Goal: Task Accomplishment & Management: Use online tool/utility

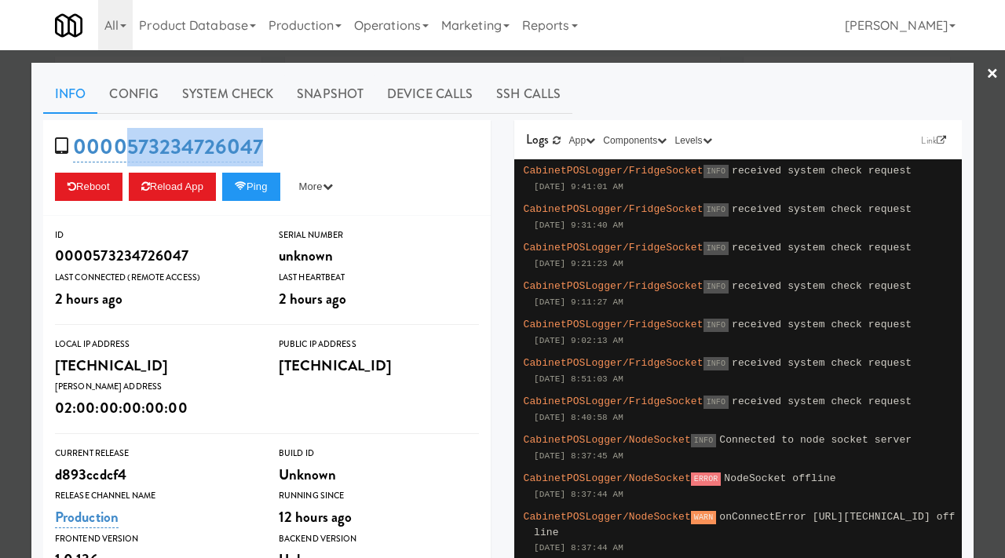
scroll to position [253, 0]
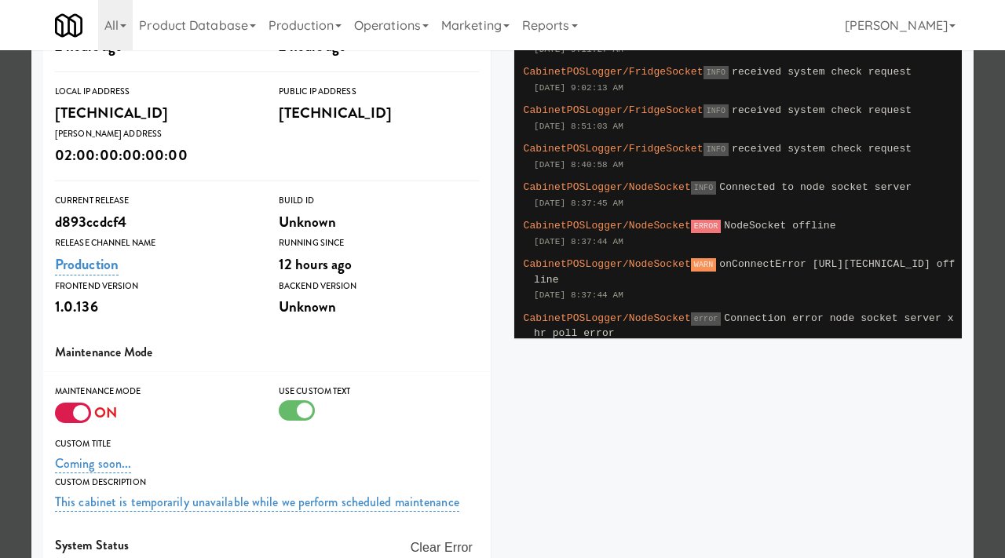
click at [1, 213] on div at bounding box center [502, 279] width 1005 height 558
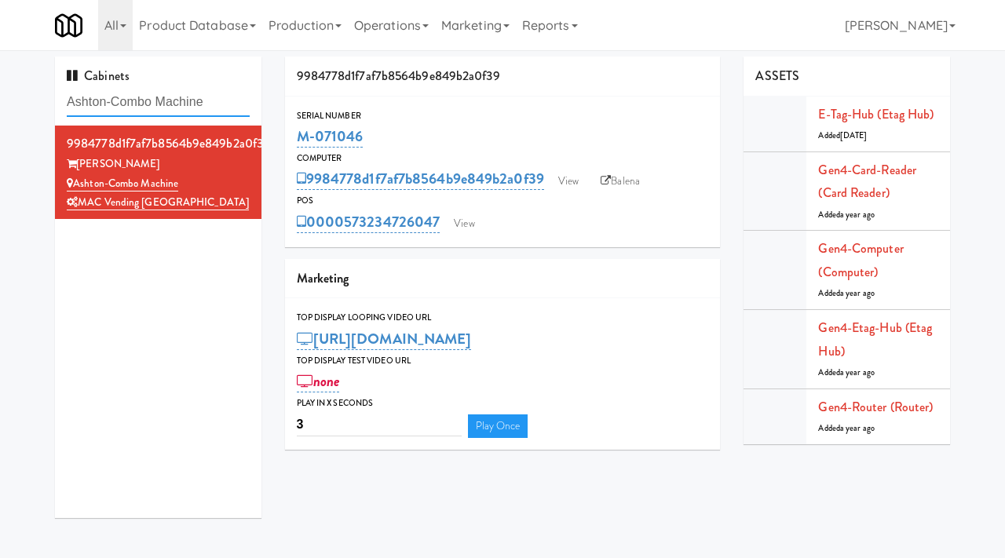
click at [151, 100] on input "Ashton-Combo Machine" at bounding box center [158, 102] width 183 height 29
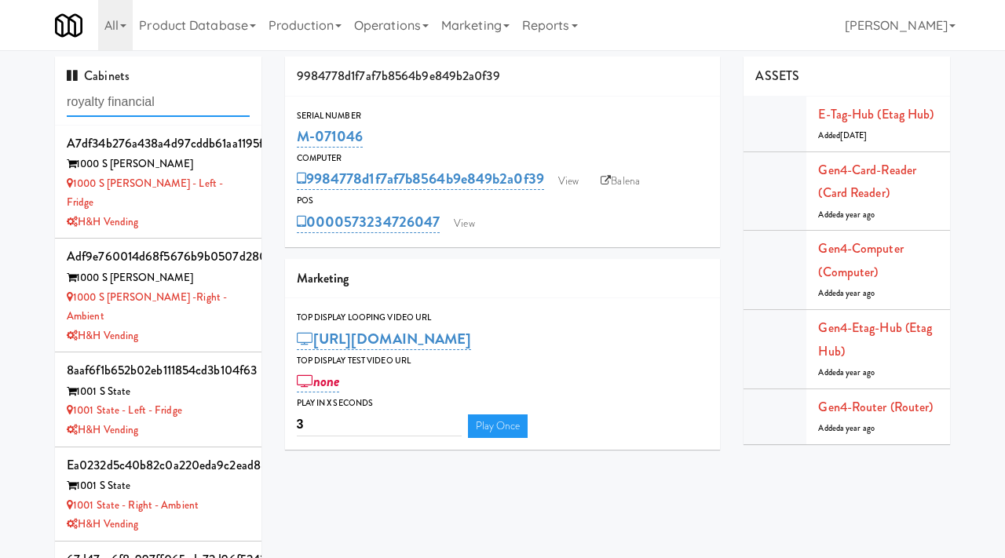
type input "royalty financial"
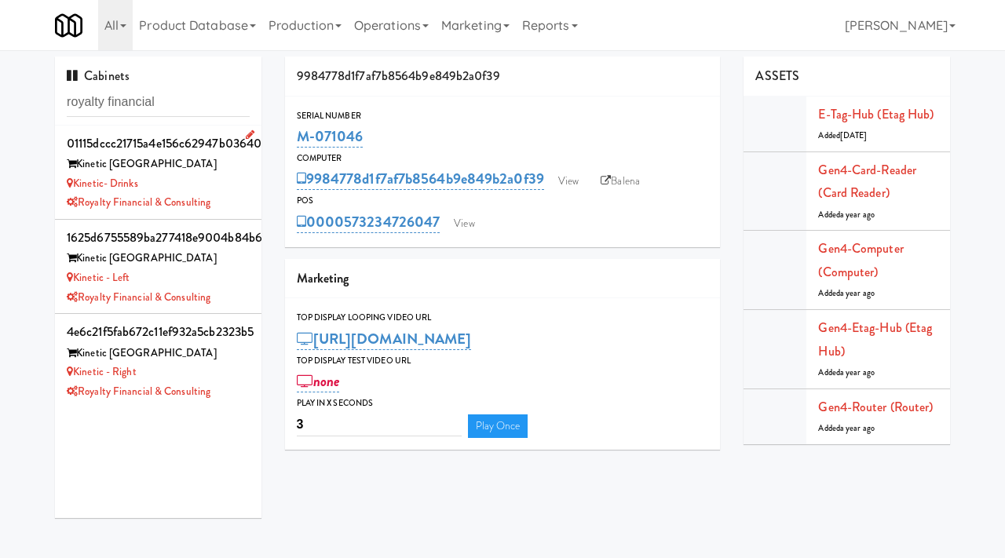
click at [215, 183] on div "Kinetic- Drinks" at bounding box center [158, 184] width 183 height 20
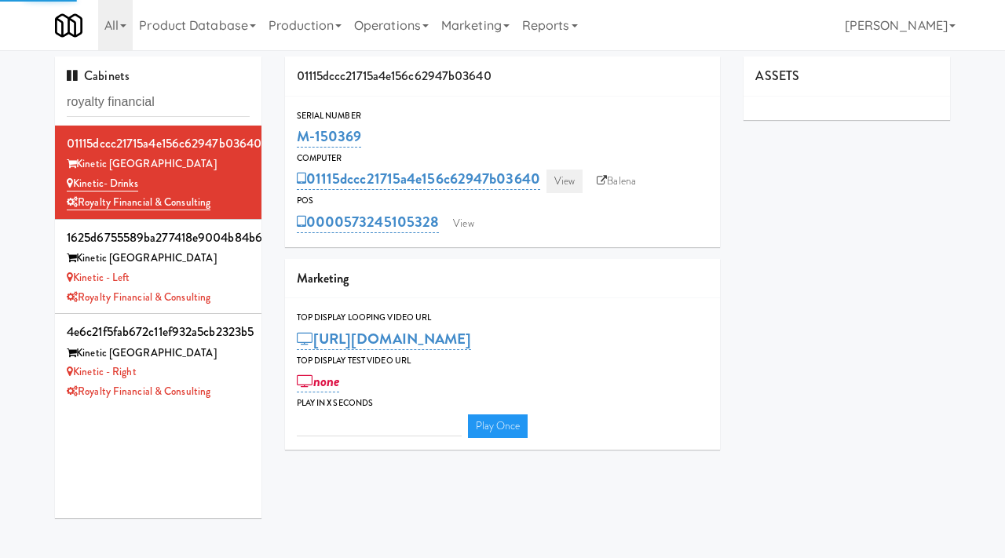
type input "3"
click at [565, 182] on link "View" at bounding box center [564, 182] width 36 height 24
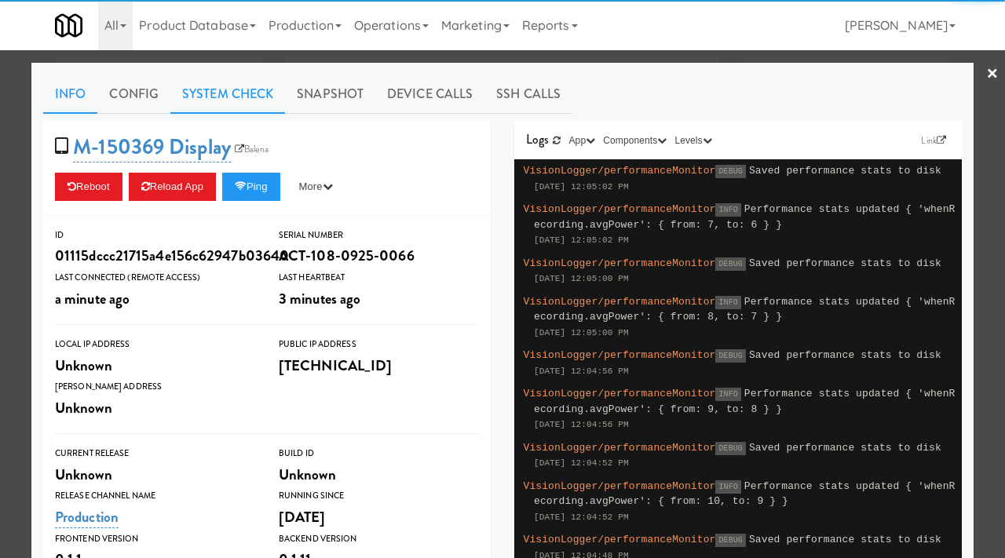
click at [228, 96] on link "System Check" at bounding box center [227, 94] width 115 height 39
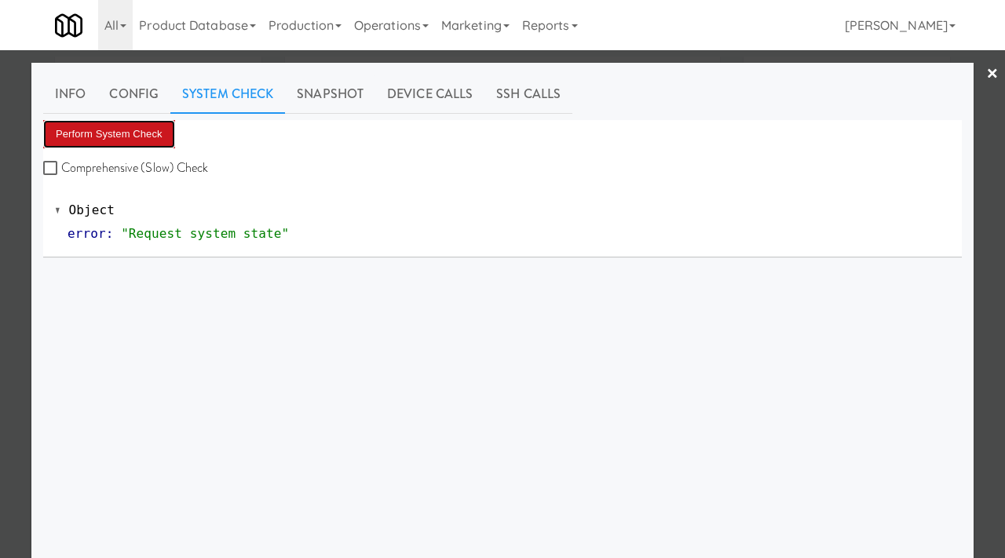
click at [148, 131] on button "Perform System Check" at bounding box center [109, 134] width 132 height 28
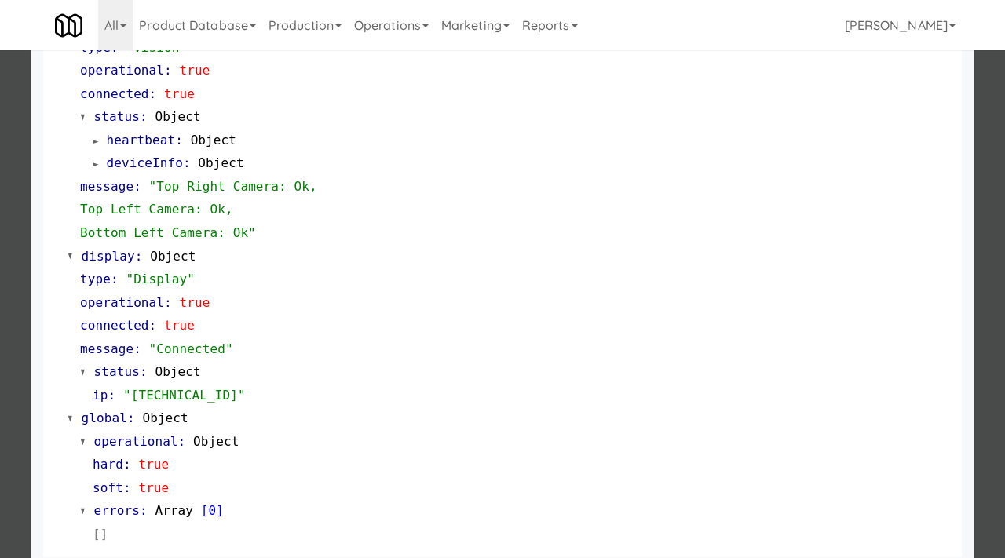
scroll to position [684, 0]
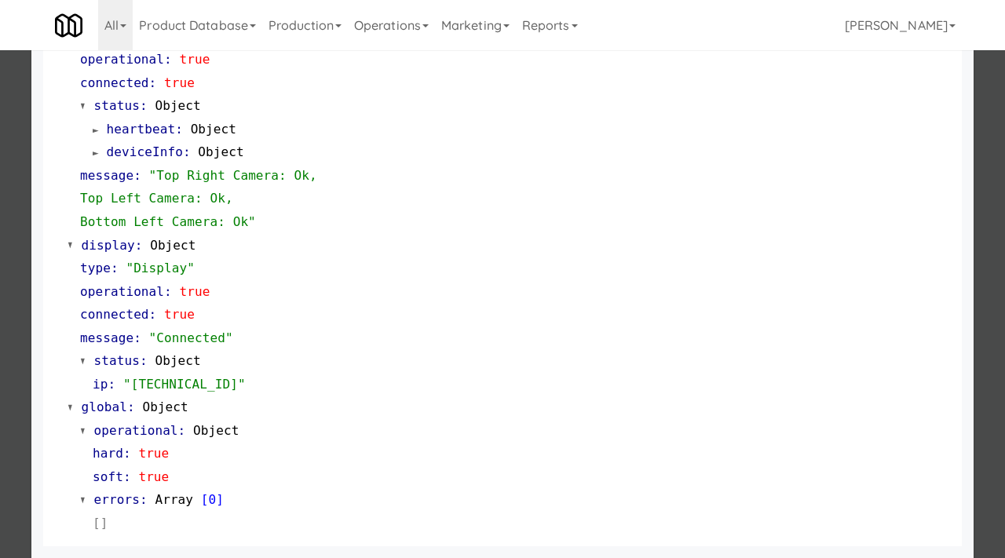
click at [0, 319] on div at bounding box center [502, 279] width 1005 height 558
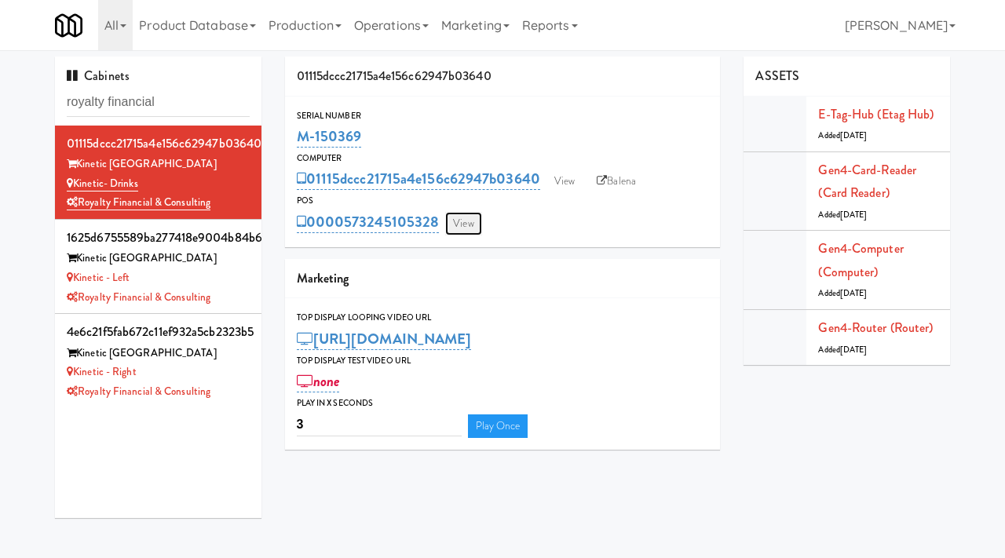
click at [468, 229] on link "View" at bounding box center [463, 224] width 36 height 24
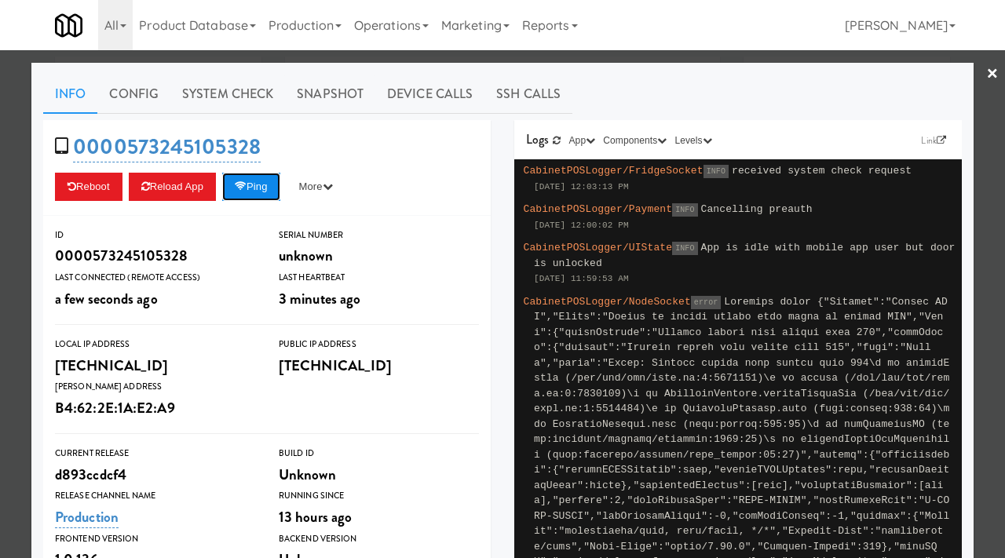
click at [254, 189] on button "Ping" at bounding box center [251, 187] width 58 height 28
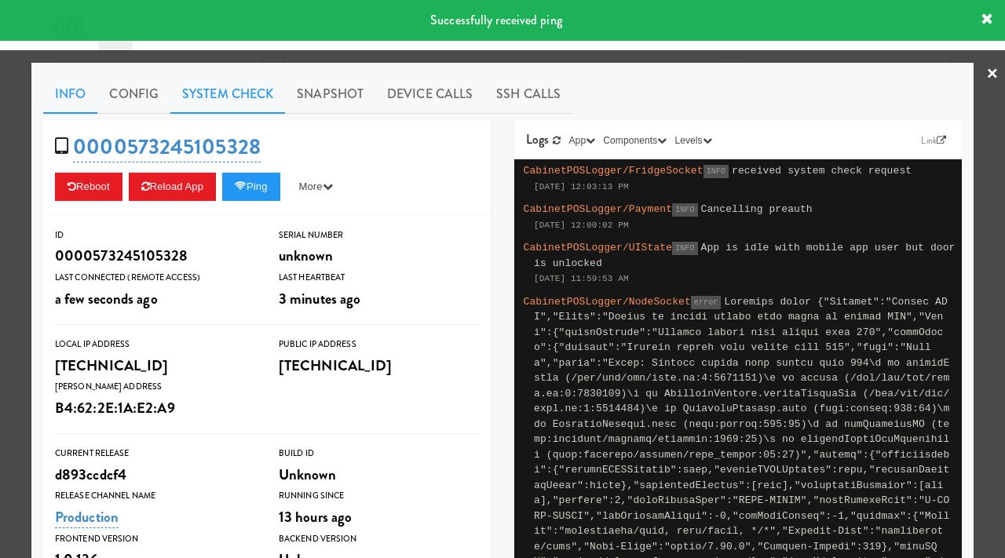
click at [275, 96] on link "System Check" at bounding box center [227, 94] width 115 height 39
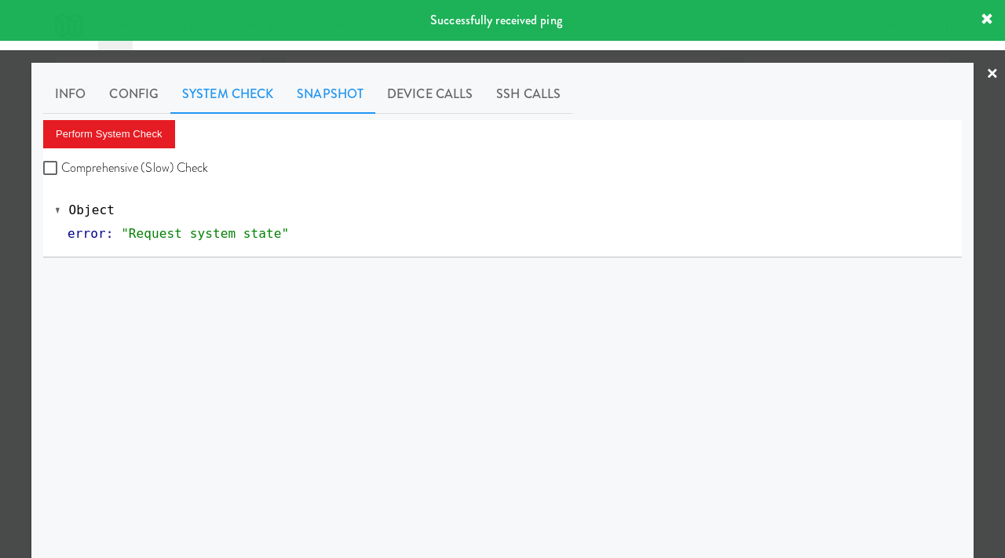
click at [319, 95] on link "Snapshot" at bounding box center [330, 94] width 90 height 39
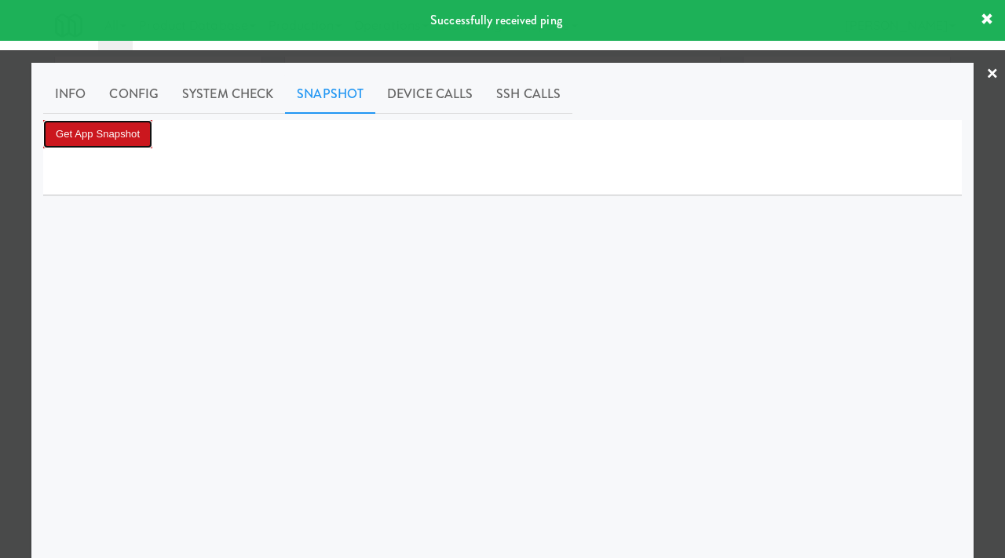
click at [105, 136] on button "Get App Snapshot" at bounding box center [97, 134] width 109 height 28
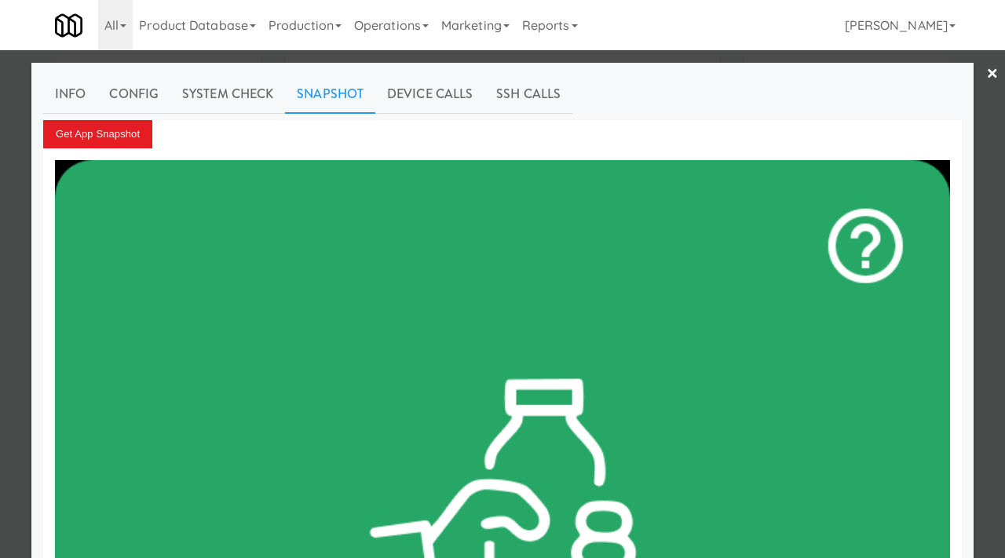
click at [3, 190] on div at bounding box center [502, 279] width 1005 height 558
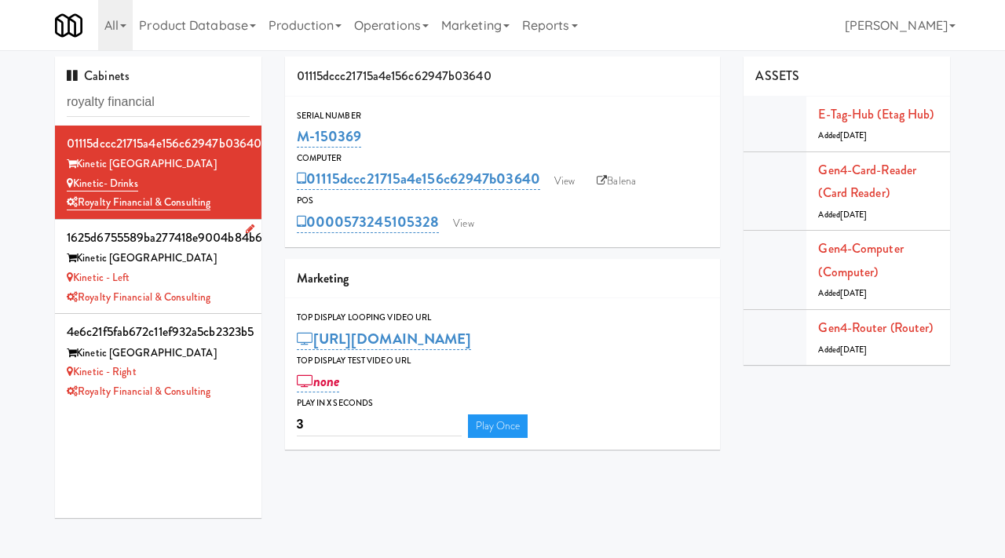
click at [246, 291] on div "Royalty Financial & Consulting" at bounding box center [158, 298] width 183 height 20
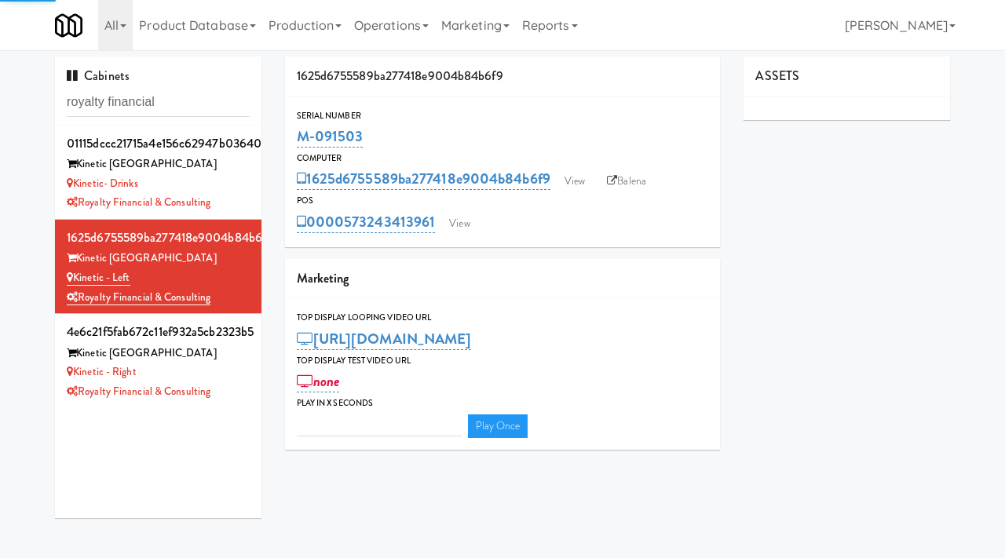
type input "3"
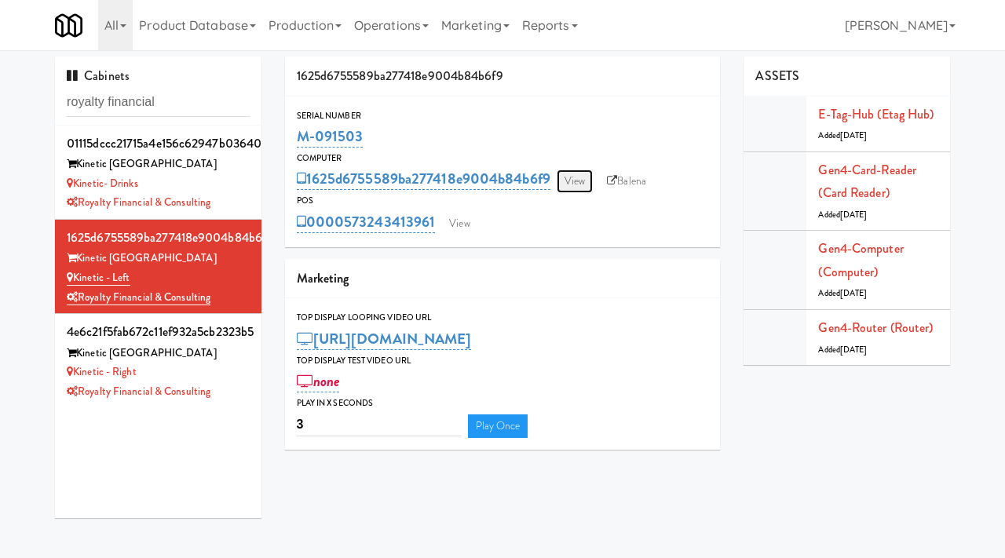
click at [575, 185] on link "View" at bounding box center [574, 182] width 36 height 24
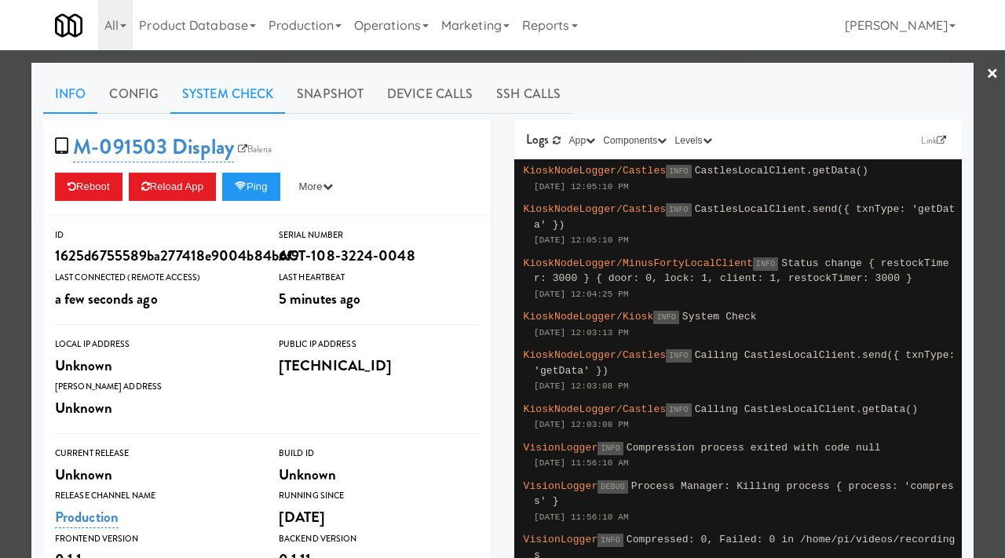
click at [228, 77] on link "System Check" at bounding box center [227, 94] width 115 height 39
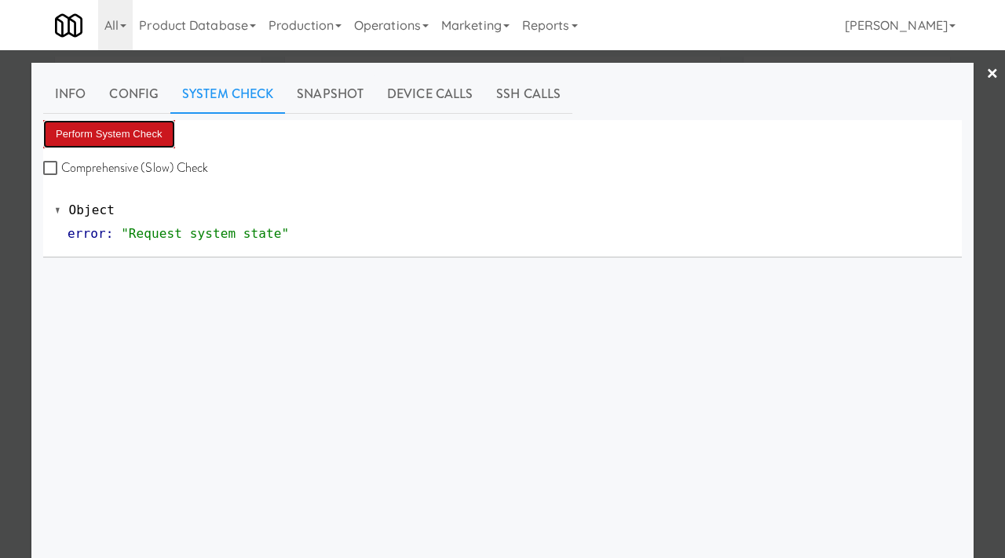
click at [110, 145] on button "Perform System Check" at bounding box center [109, 134] width 132 height 28
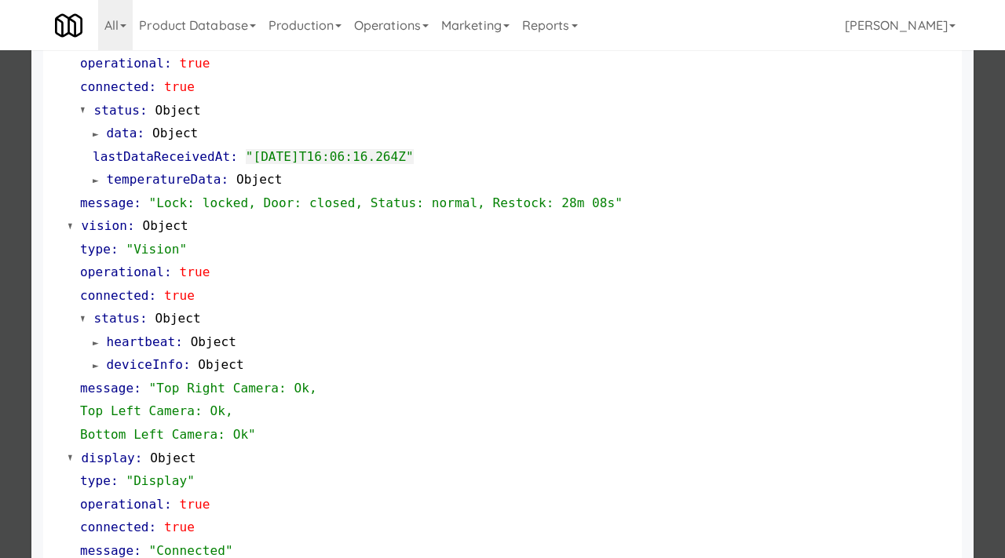
scroll to position [684, 0]
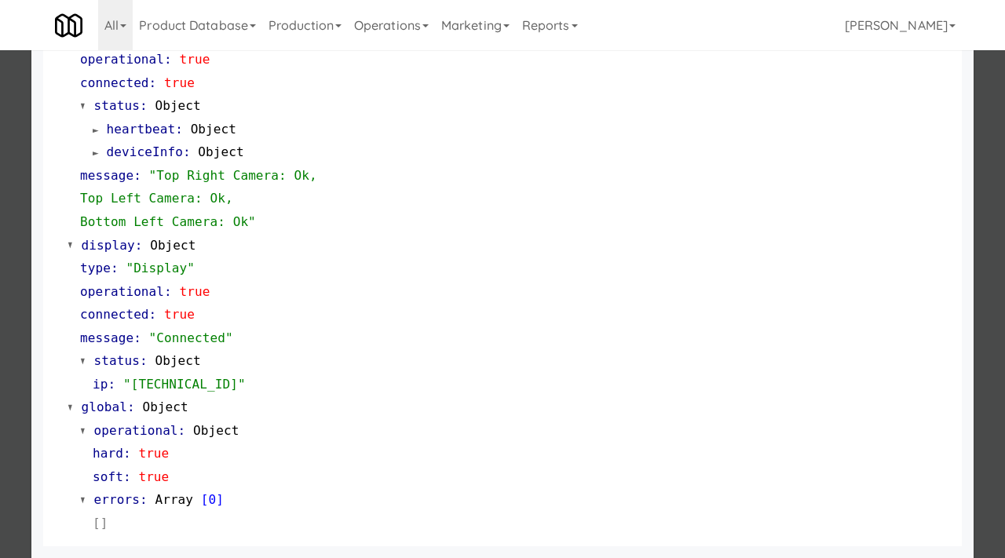
click at [0, 427] on div at bounding box center [502, 279] width 1005 height 558
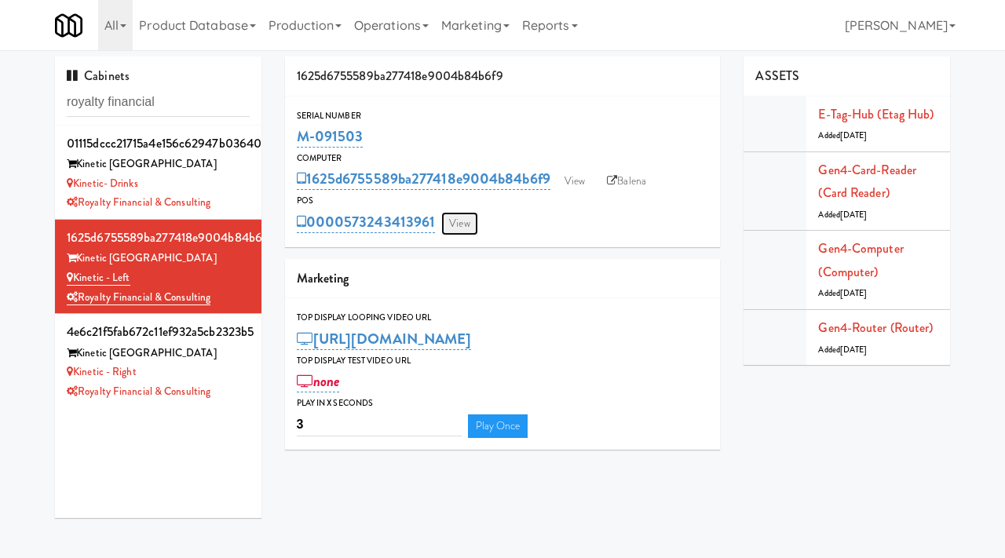
click at [460, 222] on link "View" at bounding box center [459, 224] width 36 height 24
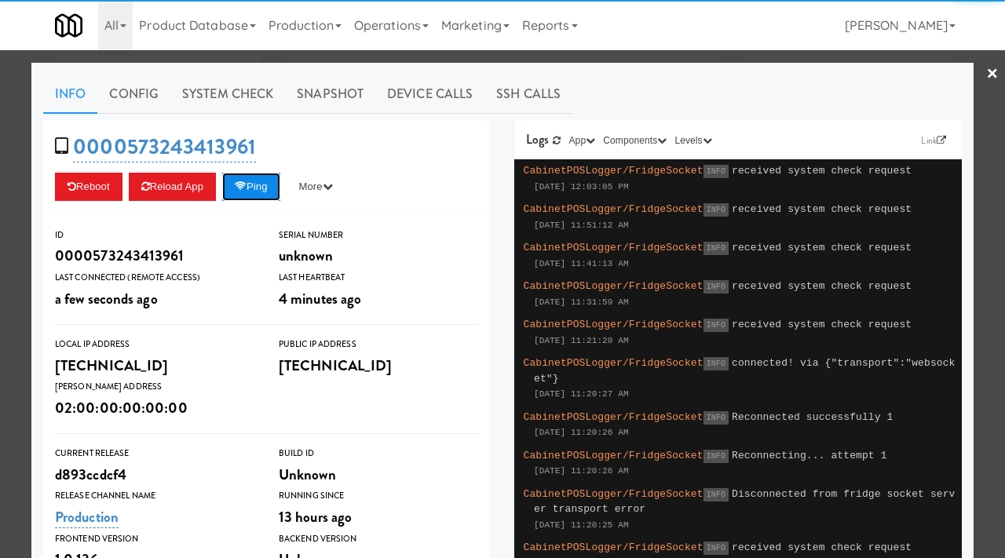
click at [268, 182] on button "Ping" at bounding box center [251, 187] width 58 height 28
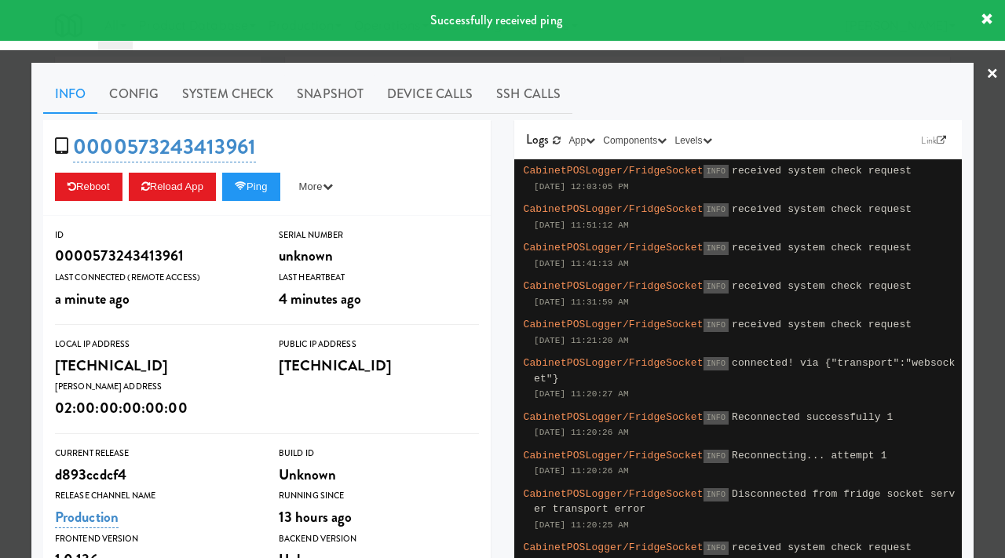
click at [0, 367] on div at bounding box center [502, 279] width 1005 height 558
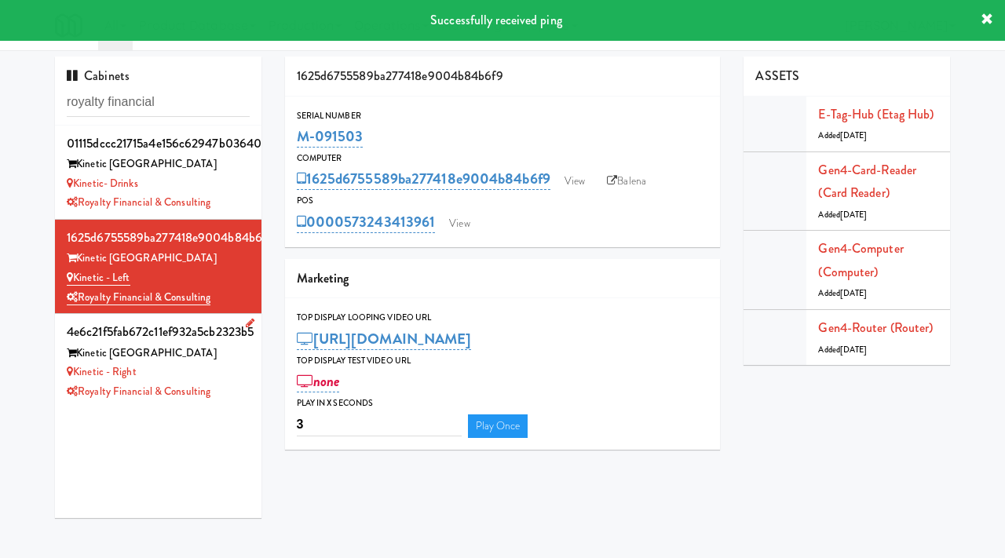
click at [224, 368] on div "Kinetic - Right" at bounding box center [158, 373] width 183 height 20
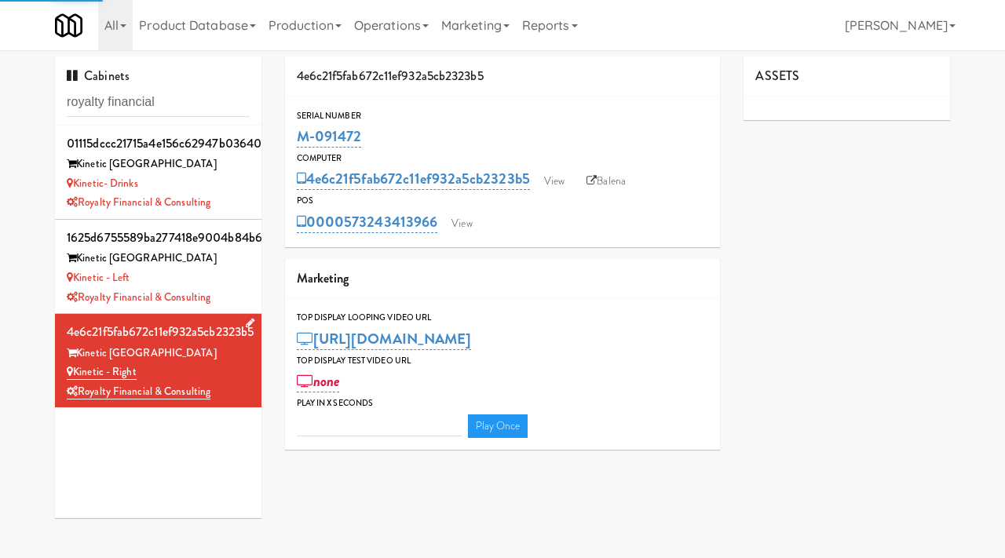
type input "3"
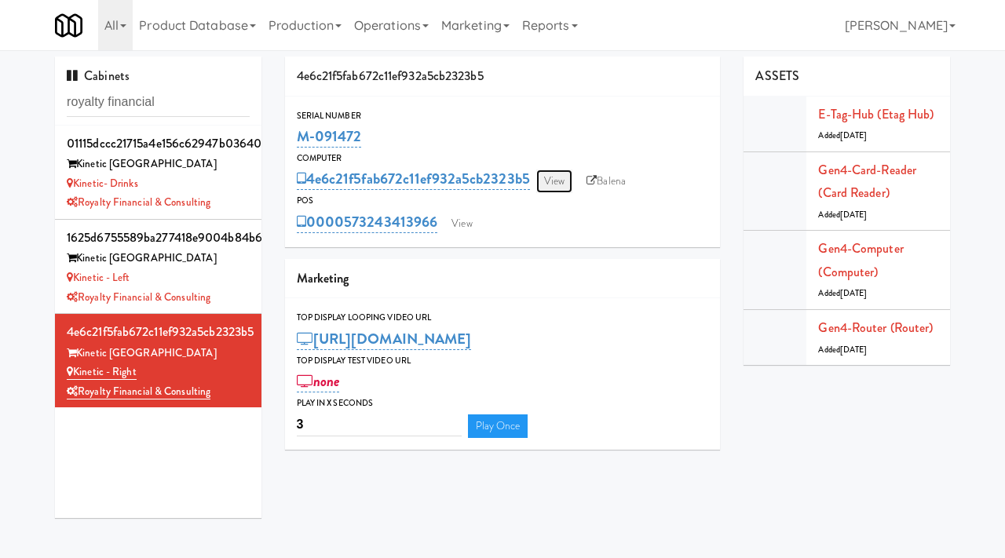
click at [562, 182] on link "View" at bounding box center [554, 182] width 36 height 24
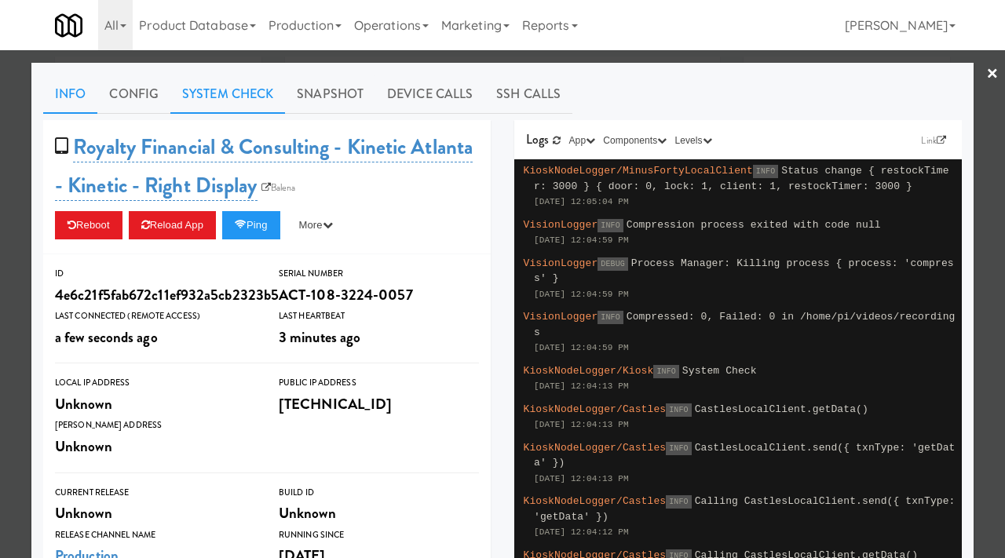
click at [235, 100] on link "System Check" at bounding box center [227, 94] width 115 height 39
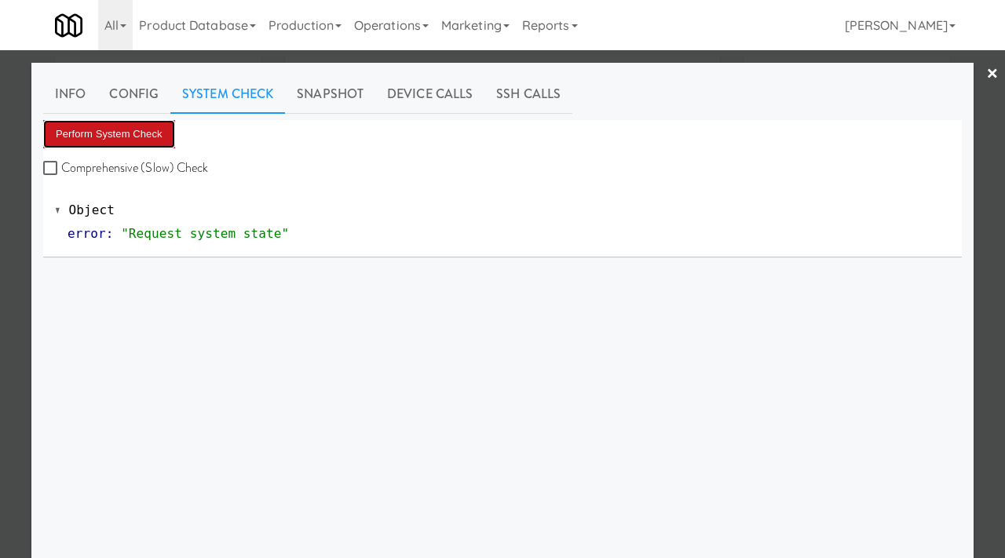
click at [159, 144] on button "Perform System Check" at bounding box center [109, 134] width 132 height 28
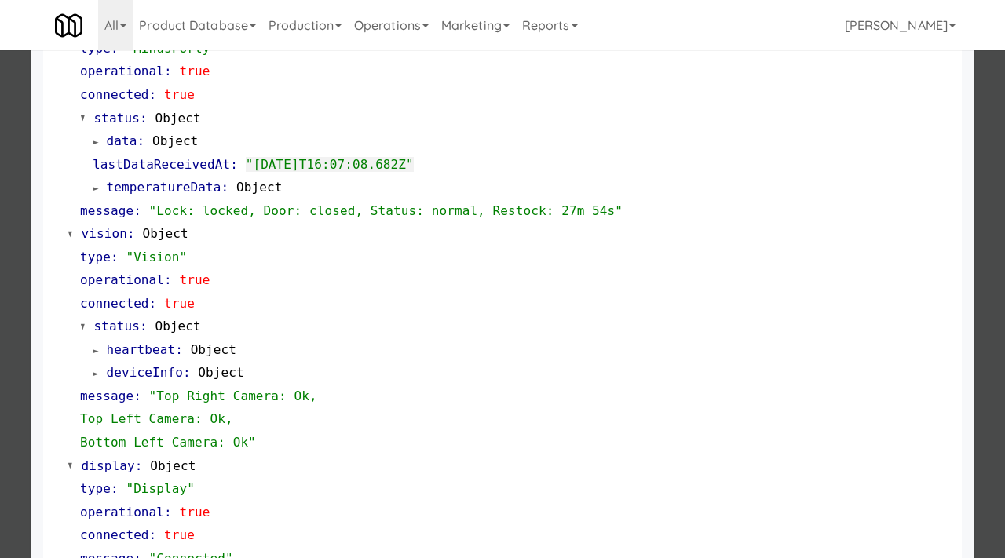
scroll to position [684, 0]
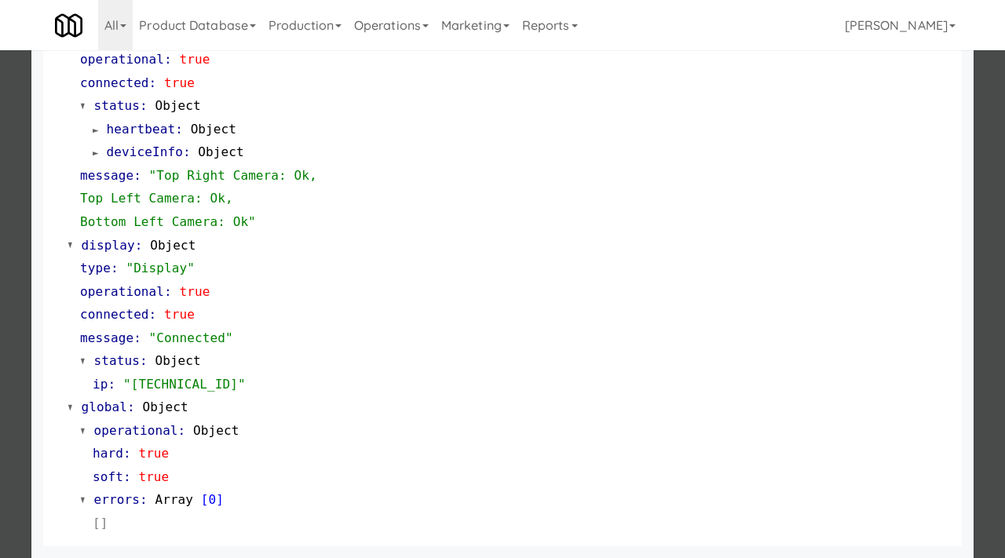
click at [0, 425] on div at bounding box center [502, 279] width 1005 height 558
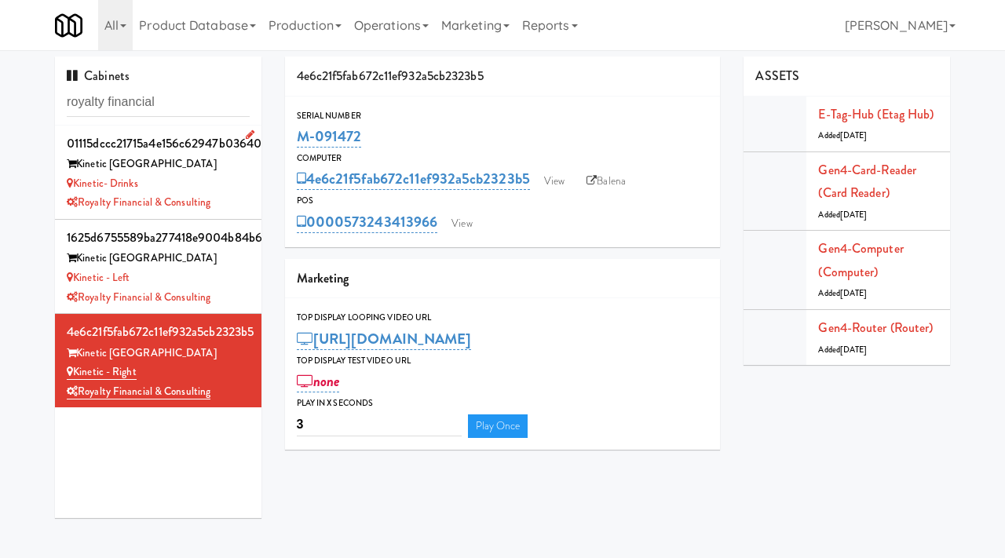
click at [204, 176] on div "Kinetic- Drinks" at bounding box center [158, 184] width 183 height 20
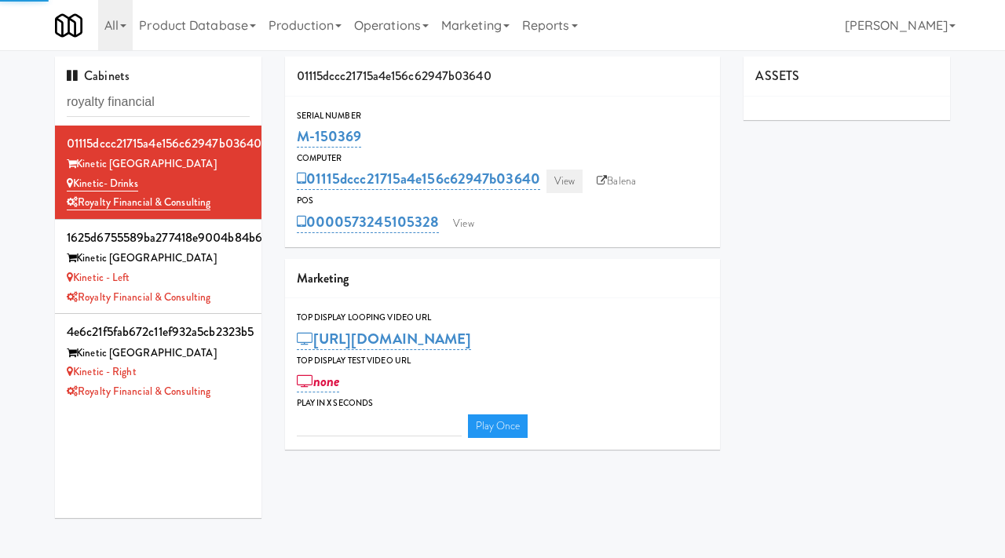
type input "3"
click at [566, 183] on link "View" at bounding box center [564, 182] width 36 height 24
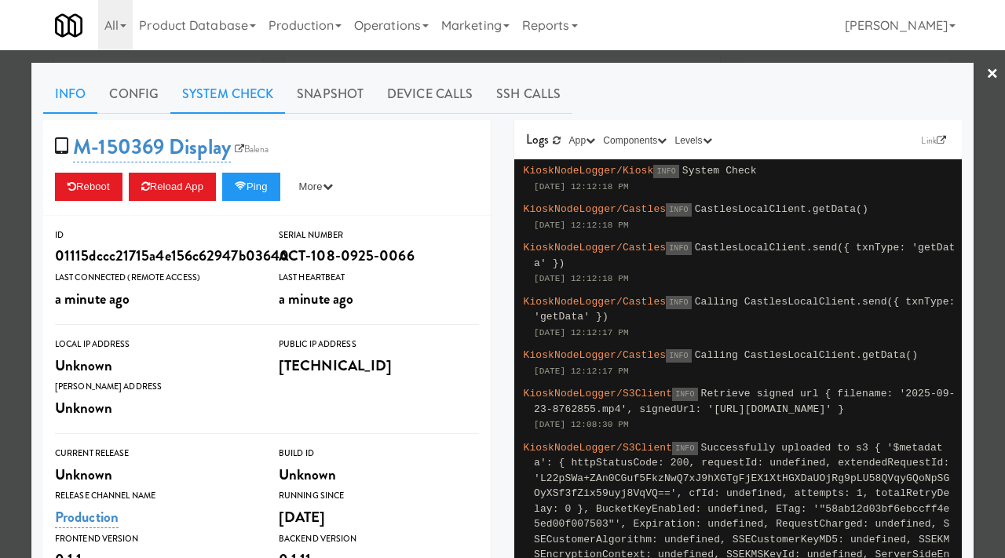
click at [235, 93] on link "System Check" at bounding box center [227, 94] width 115 height 39
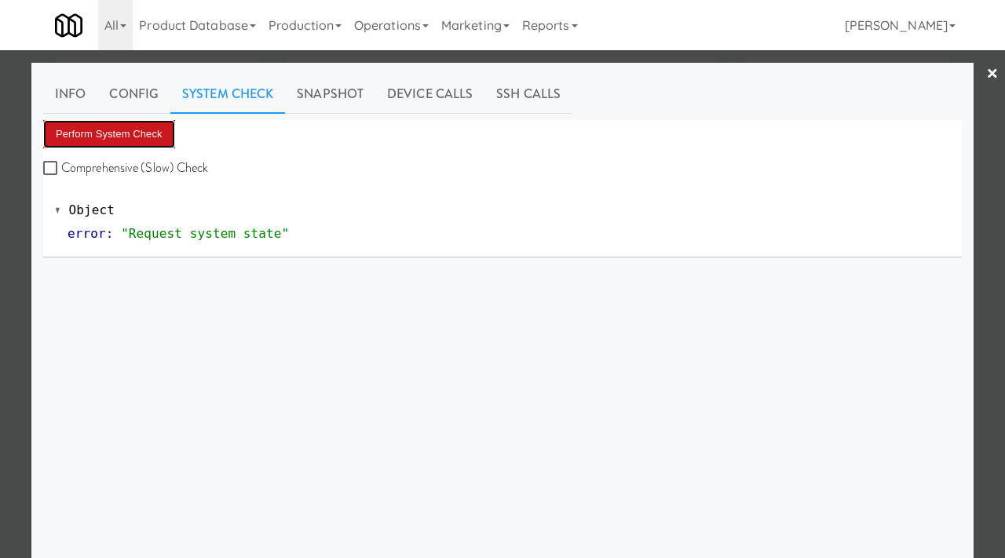
click at [133, 137] on button "Perform System Check" at bounding box center [109, 134] width 132 height 28
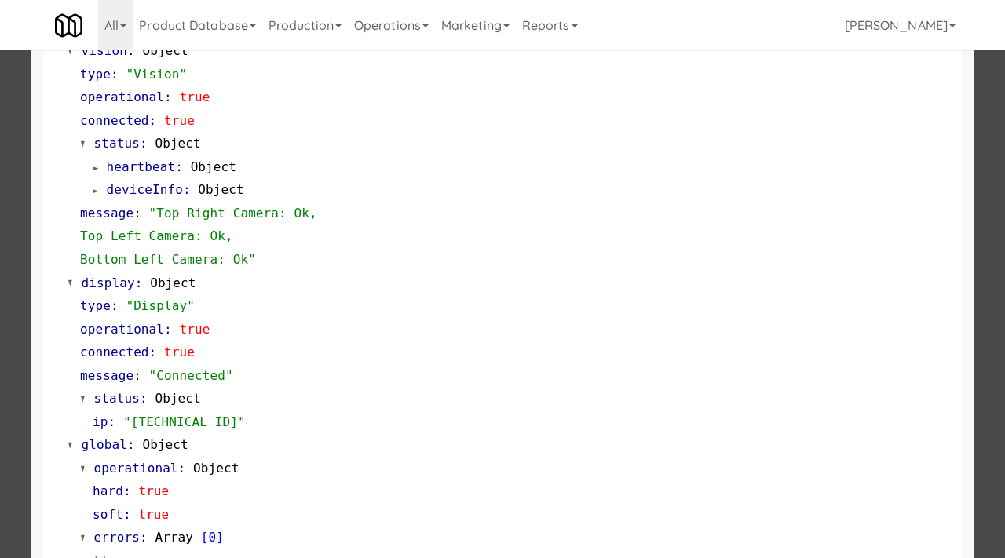
scroll to position [684, 0]
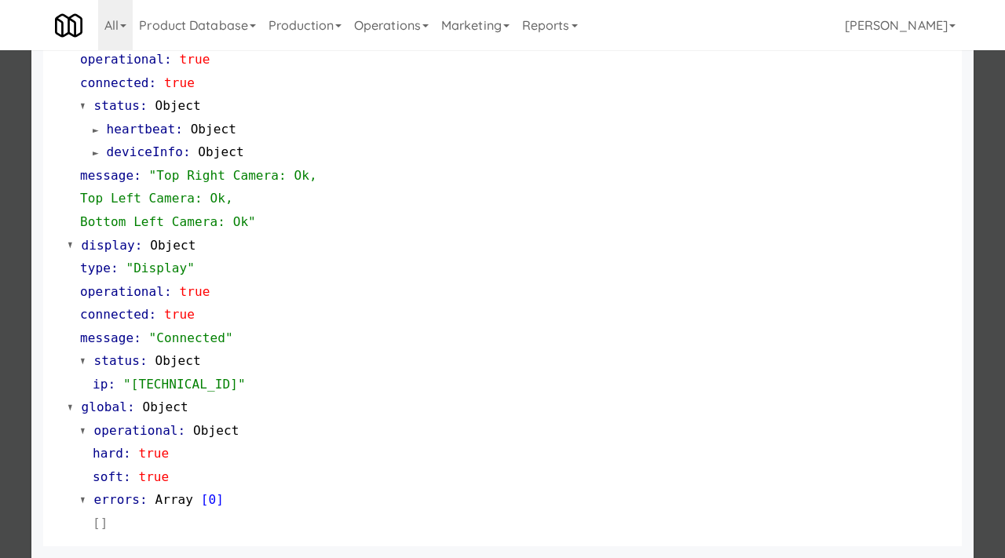
click at [5, 428] on div at bounding box center [502, 279] width 1005 height 558
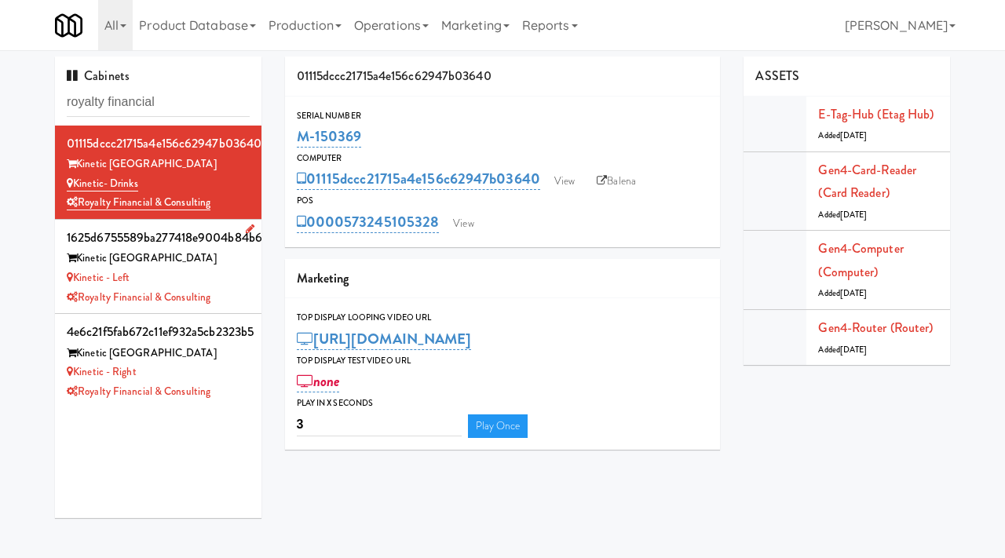
click at [216, 279] on div "Kinetic - Left" at bounding box center [158, 278] width 183 height 20
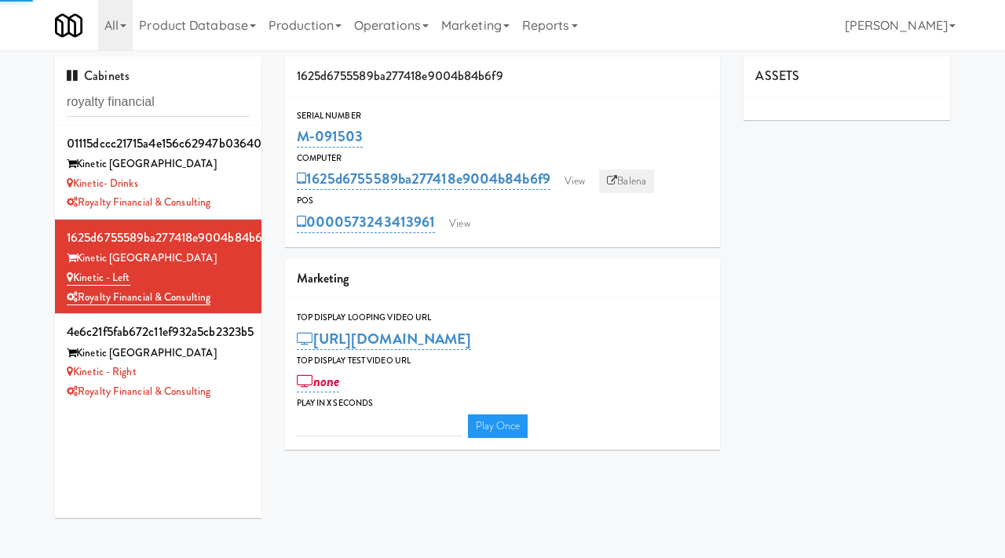
type input "3"
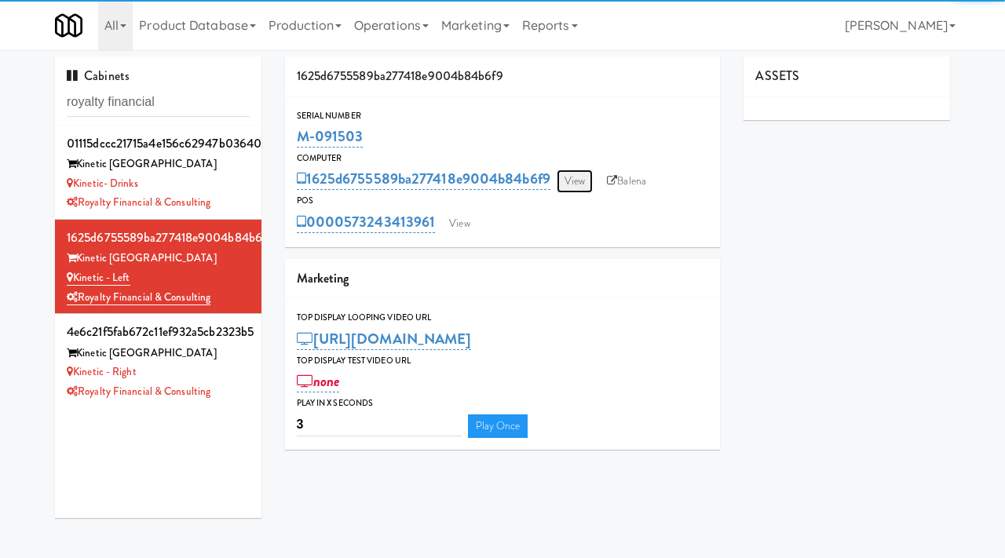
click at [589, 177] on link "View" at bounding box center [574, 182] width 36 height 24
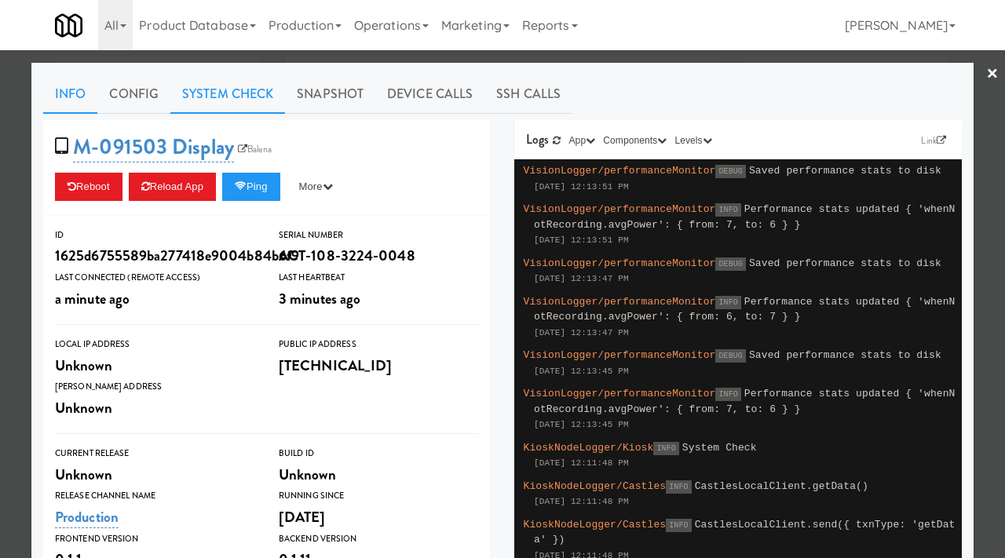
click at [240, 112] on link "System Check" at bounding box center [227, 94] width 115 height 39
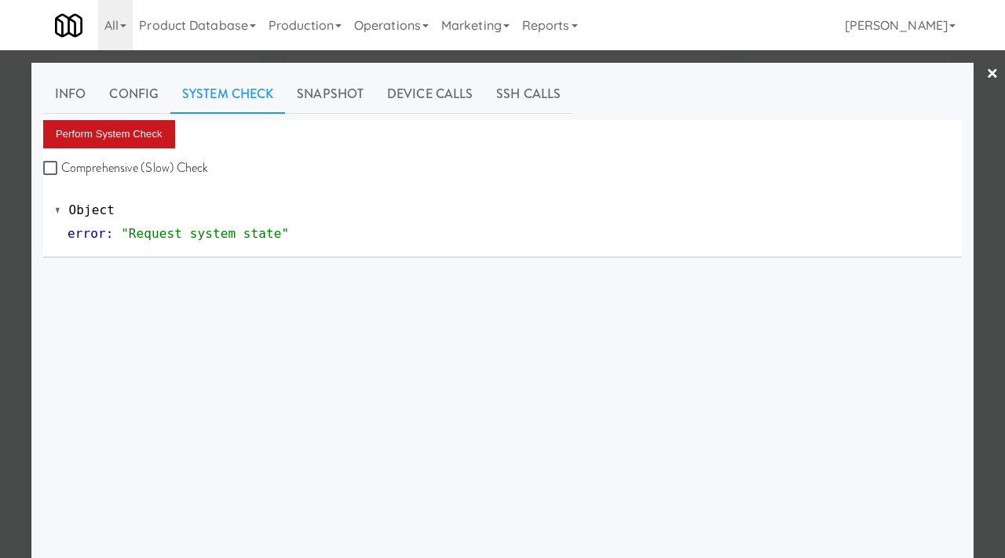
click at [152, 132] on button "Perform System Check" at bounding box center [109, 134] width 132 height 28
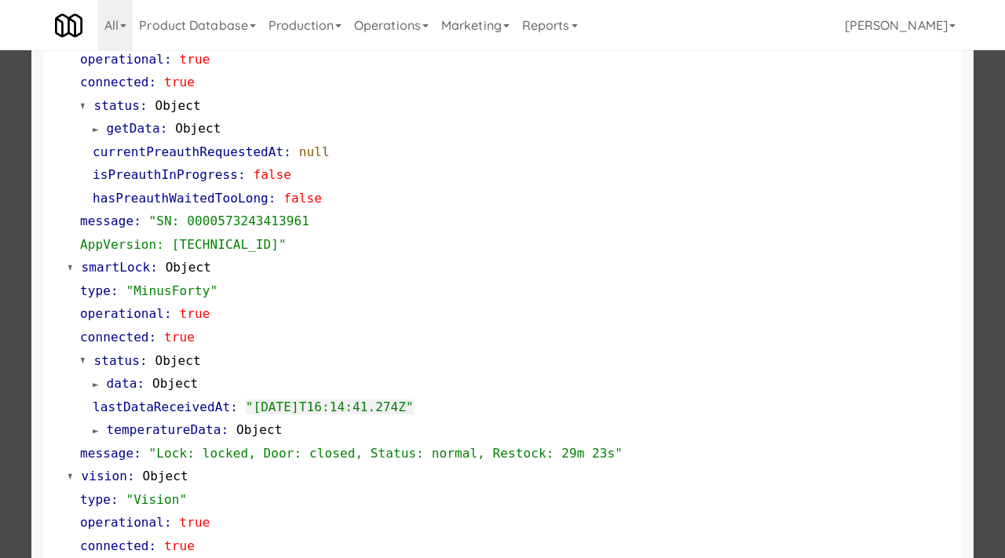
scroll to position [225, 0]
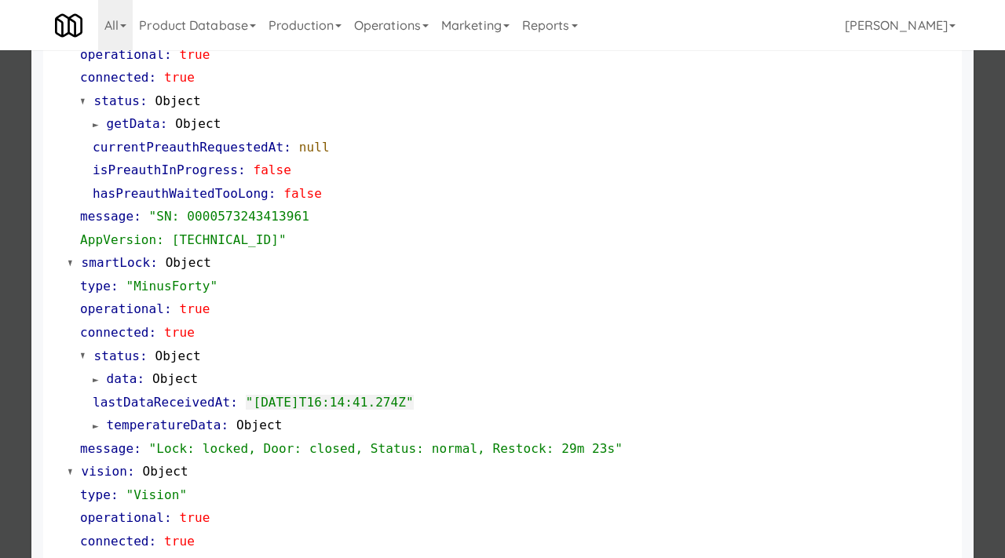
click at [0, 380] on div at bounding box center [502, 279] width 1005 height 558
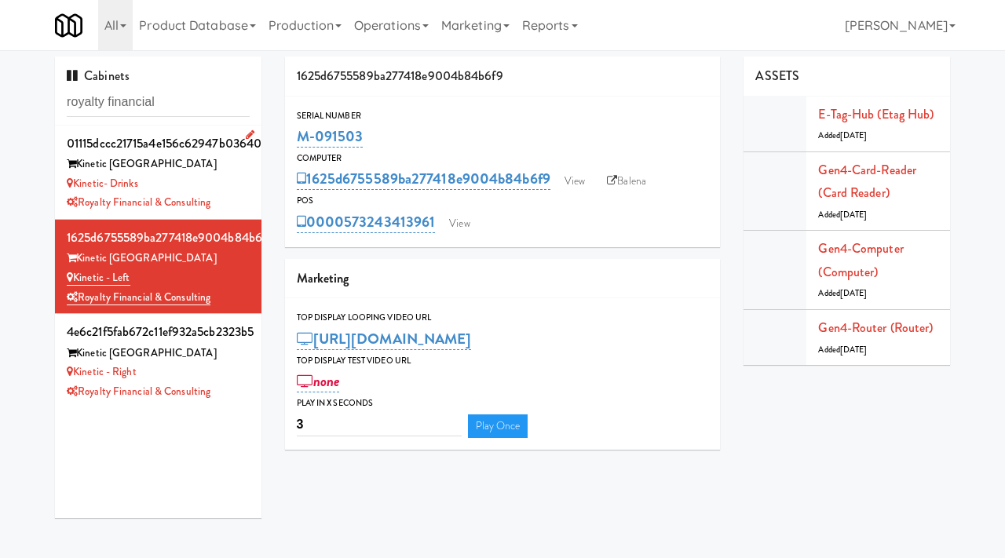
click at [237, 188] on div "Kinetic- Drinks" at bounding box center [158, 184] width 183 height 20
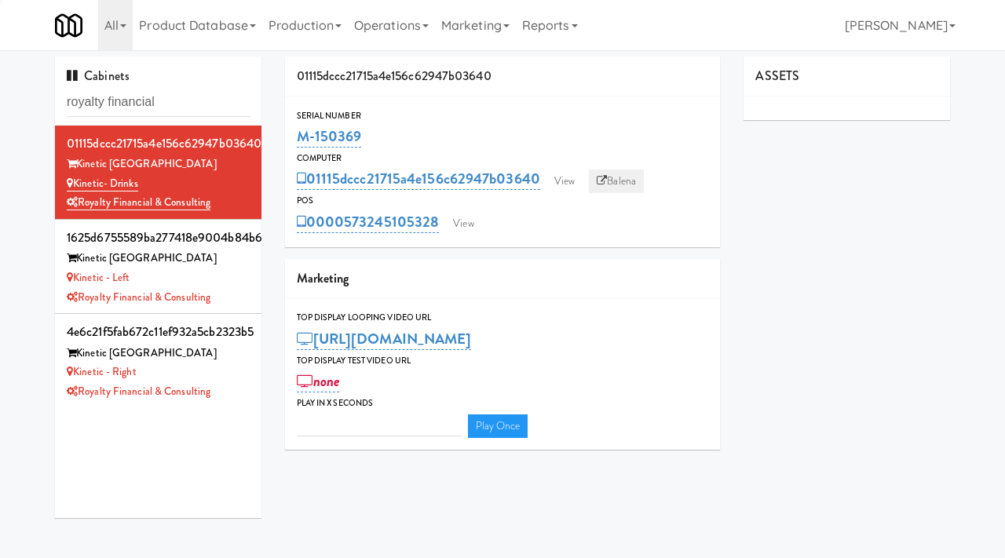
type input "3"
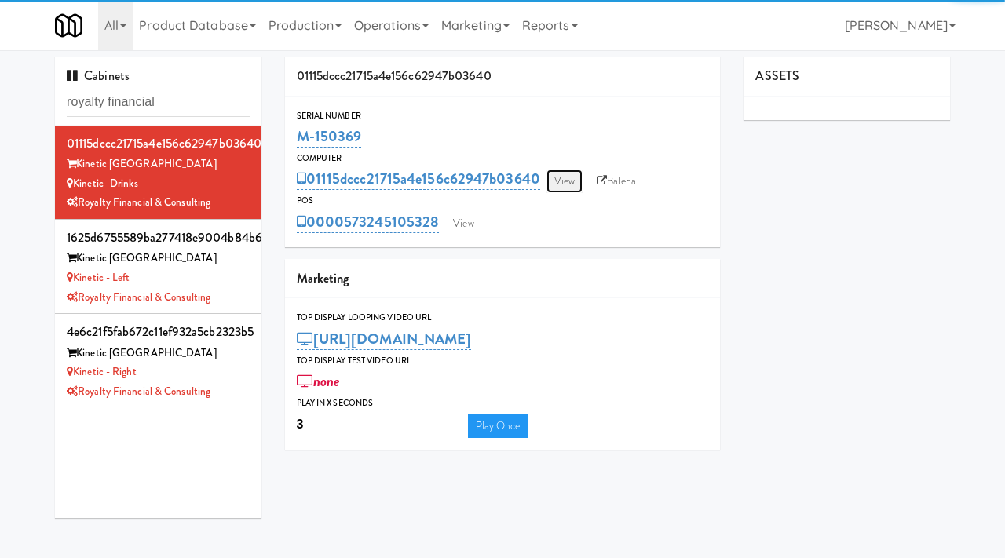
click at [560, 183] on link "View" at bounding box center [564, 182] width 36 height 24
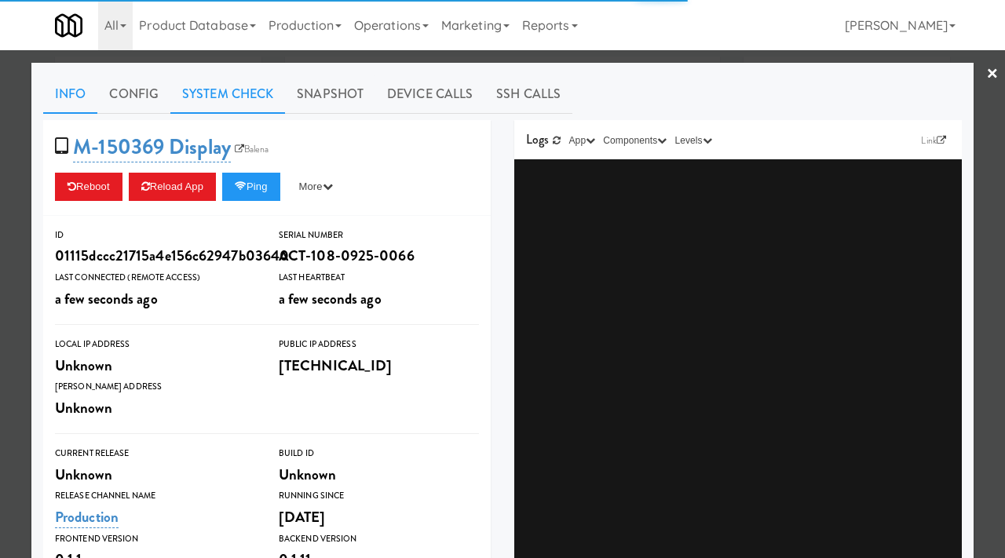
click at [208, 91] on link "System Check" at bounding box center [227, 94] width 115 height 39
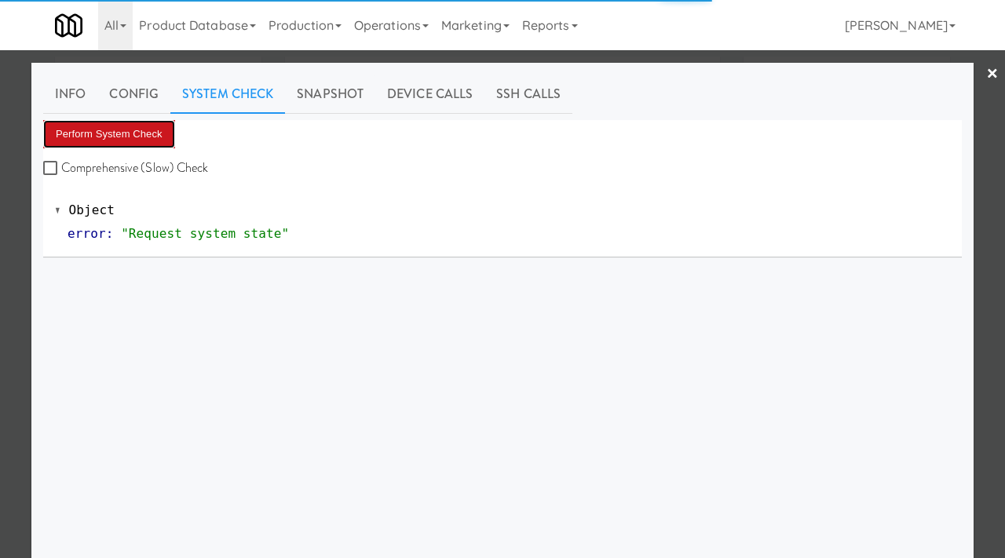
click at [145, 134] on button "Perform System Check" at bounding box center [109, 134] width 132 height 28
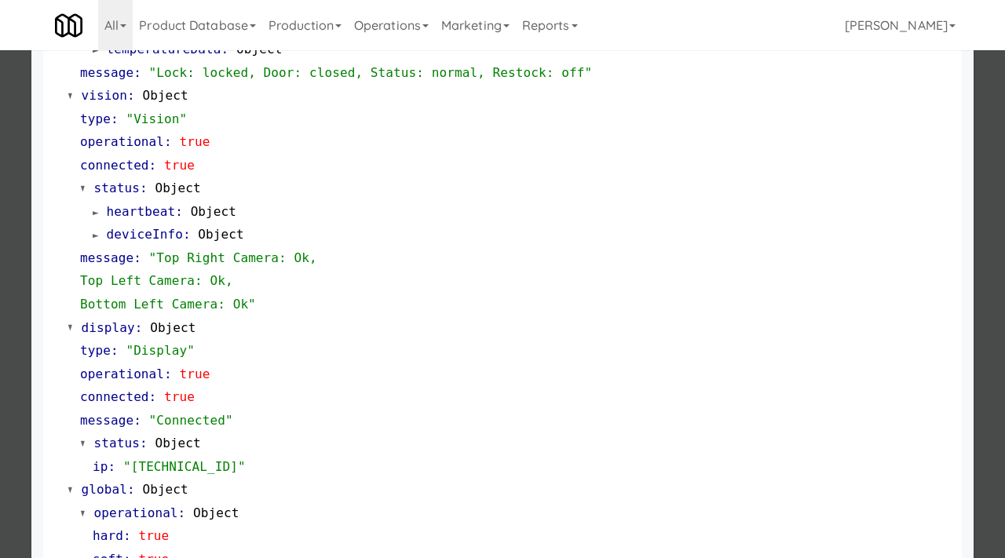
scroll to position [684, 0]
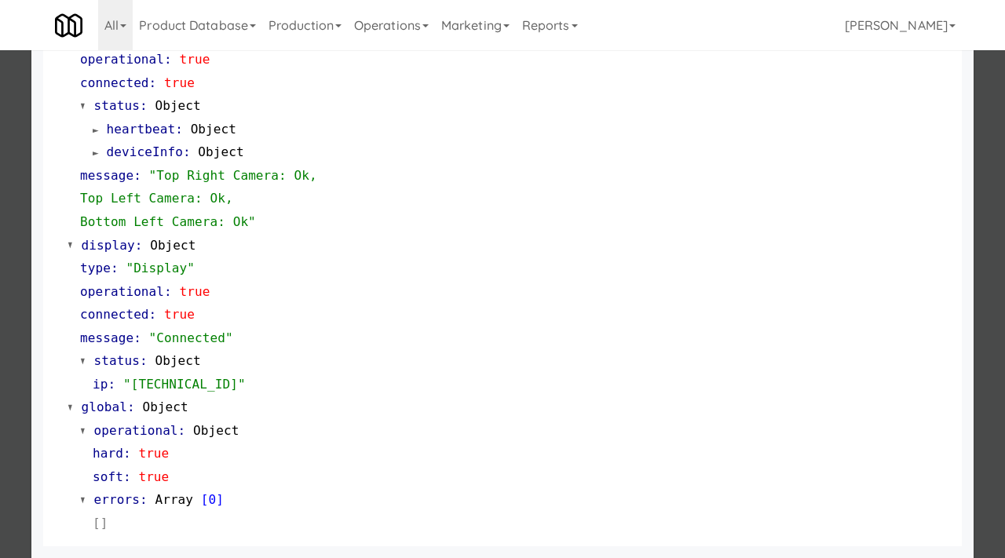
click at [0, 357] on div at bounding box center [502, 279] width 1005 height 558
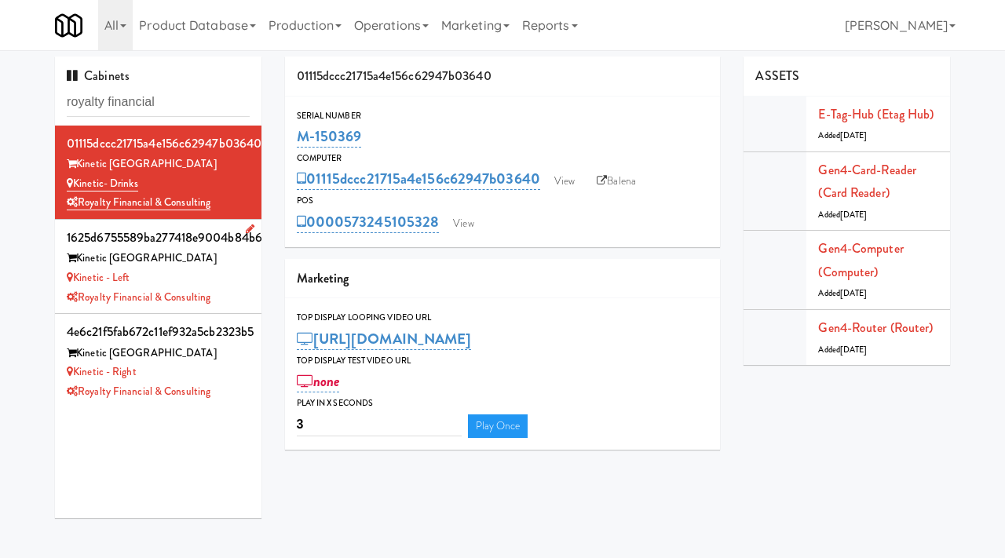
click at [233, 284] on div "Kinetic - Left" at bounding box center [158, 278] width 183 height 20
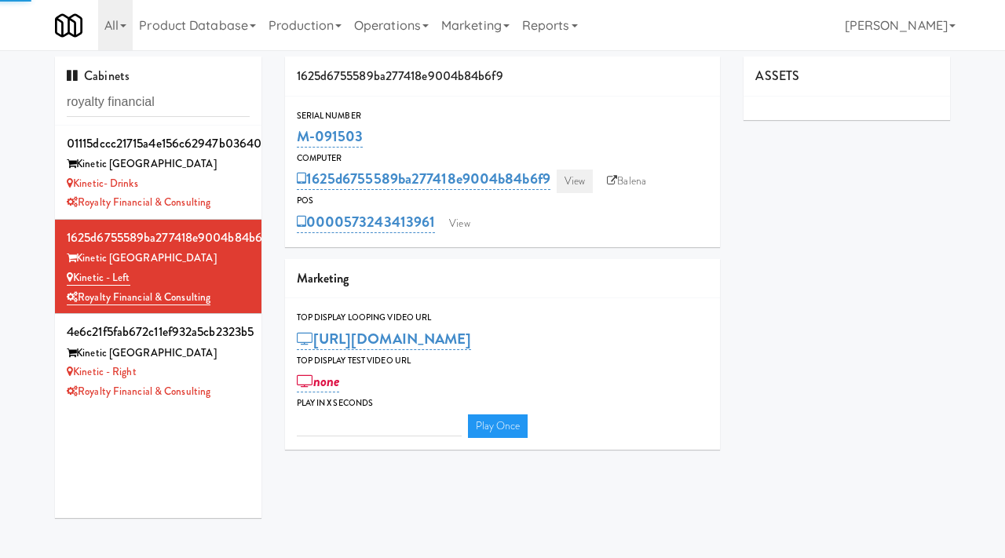
type input "3"
click at [575, 184] on link "View" at bounding box center [574, 182] width 36 height 24
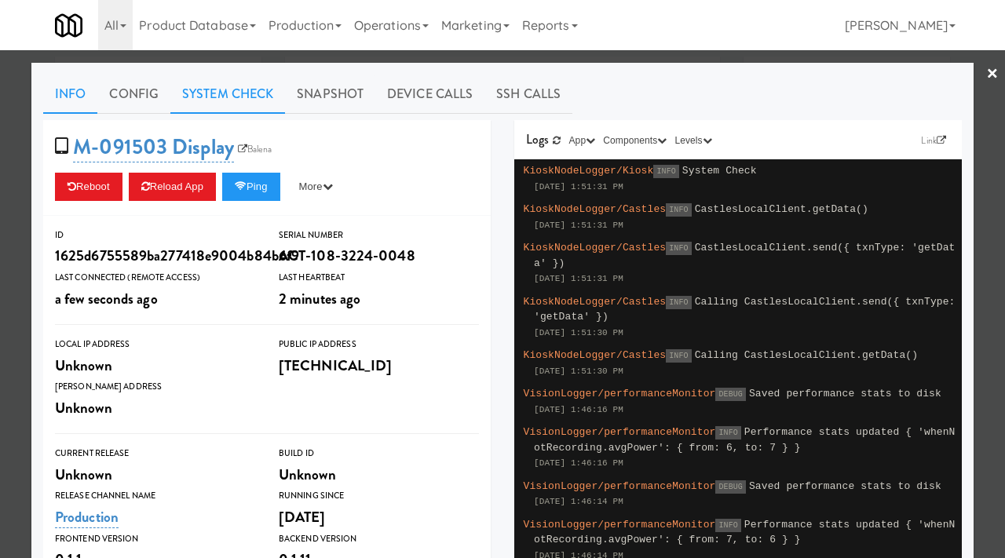
click at [196, 91] on link "System Check" at bounding box center [227, 94] width 115 height 39
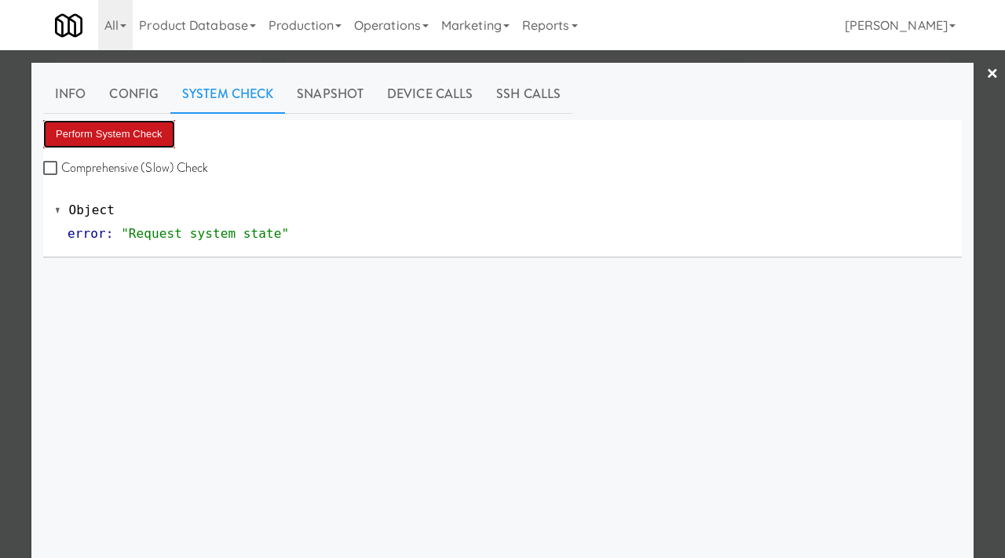
click at [134, 128] on button "Perform System Check" at bounding box center [109, 134] width 132 height 28
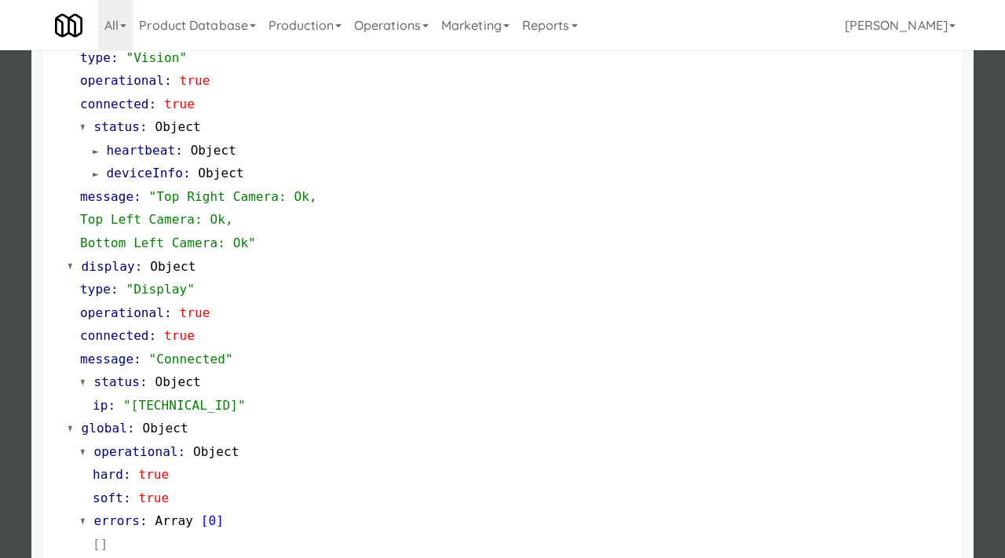
scroll to position [684, 0]
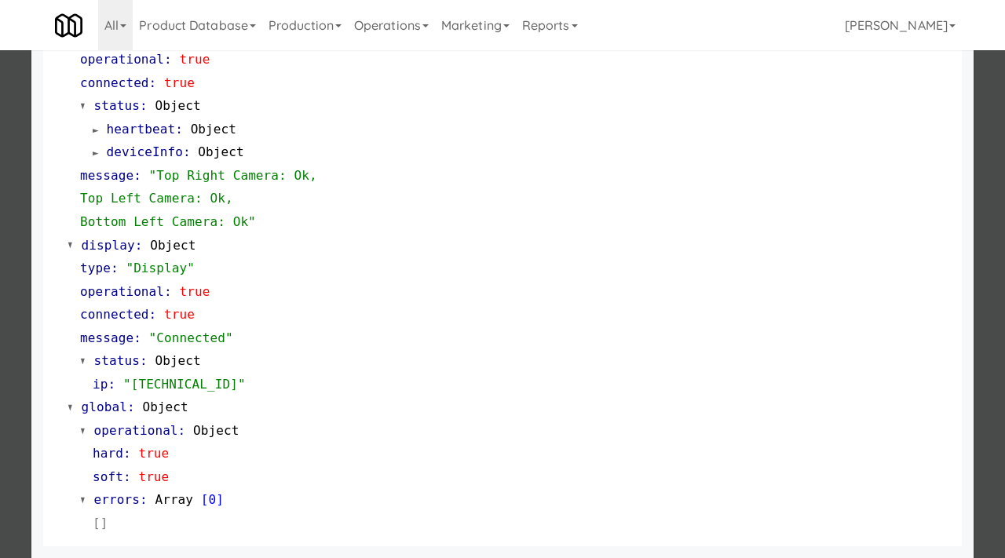
click at [0, 396] on div at bounding box center [502, 279] width 1005 height 558
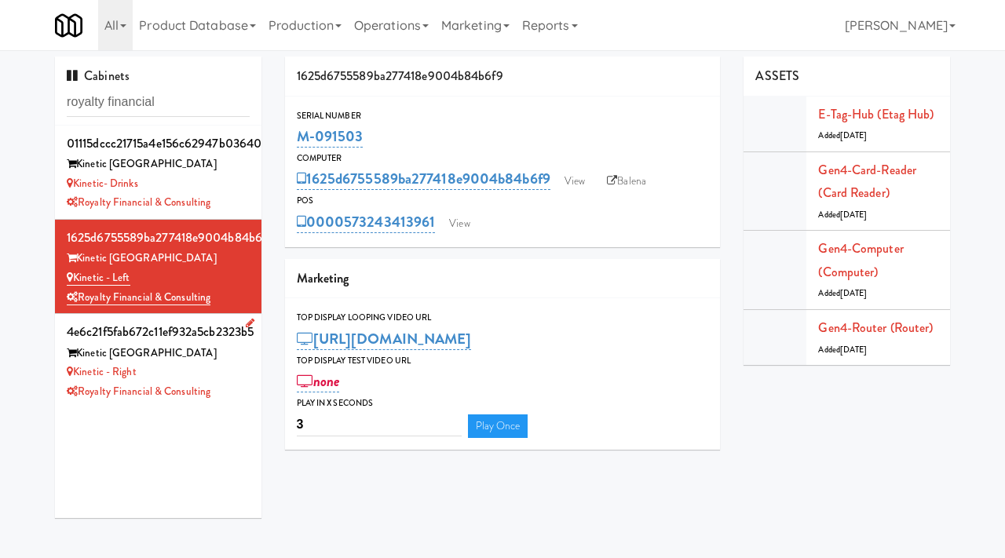
click at [233, 367] on div "Kinetic - Right" at bounding box center [158, 373] width 183 height 20
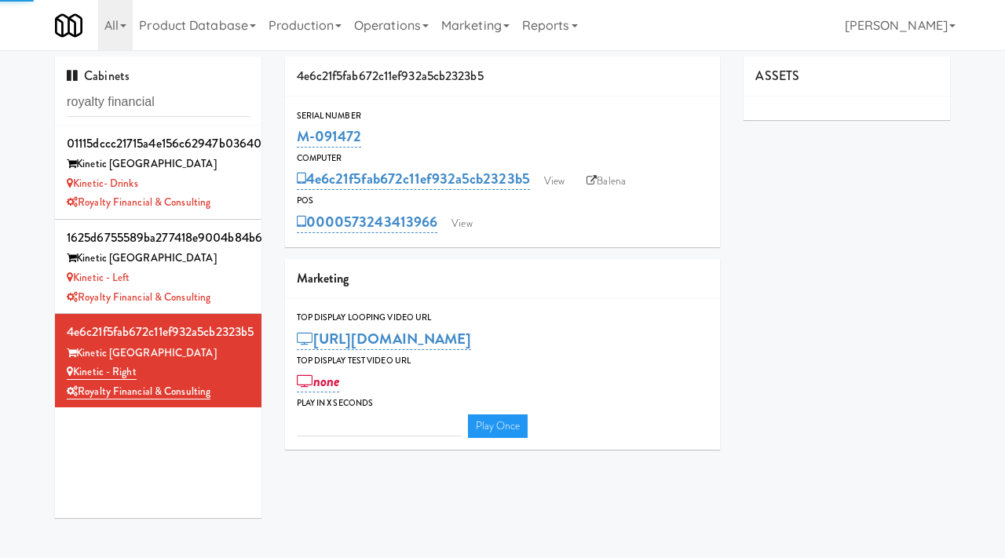
type input "3"
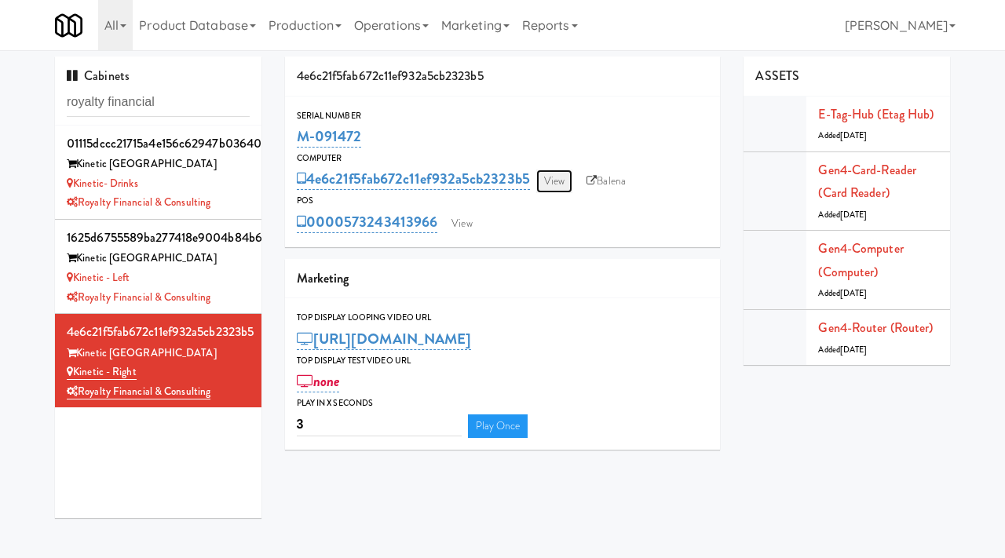
click at [560, 181] on link "View" at bounding box center [554, 182] width 36 height 24
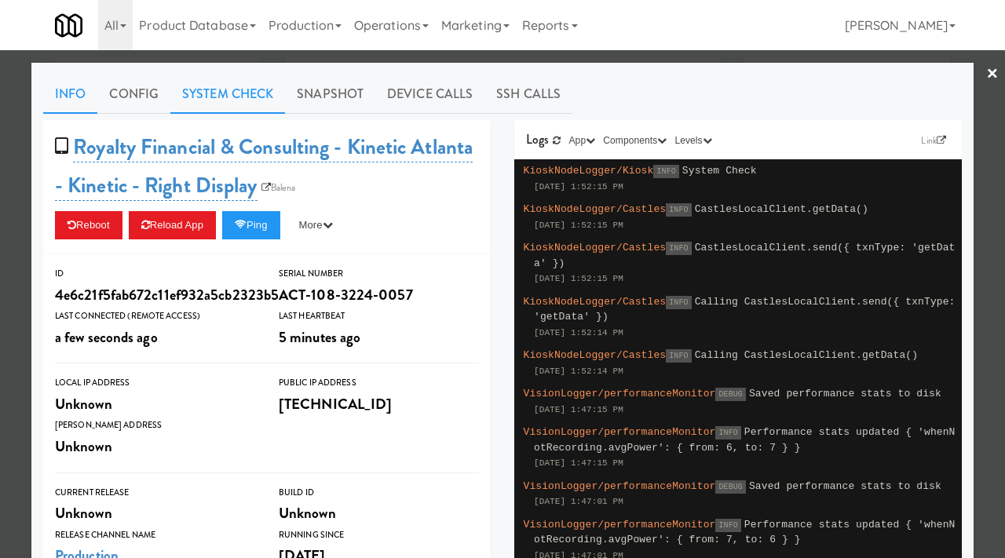
click at [233, 80] on link "System Check" at bounding box center [227, 94] width 115 height 39
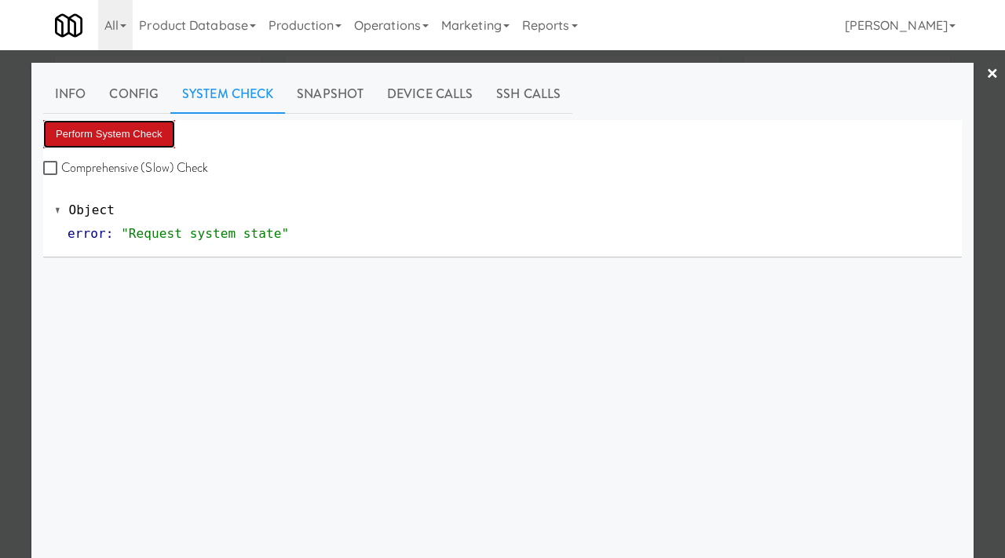
click at [143, 139] on button "Perform System Check" at bounding box center [109, 134] width 132 height 28
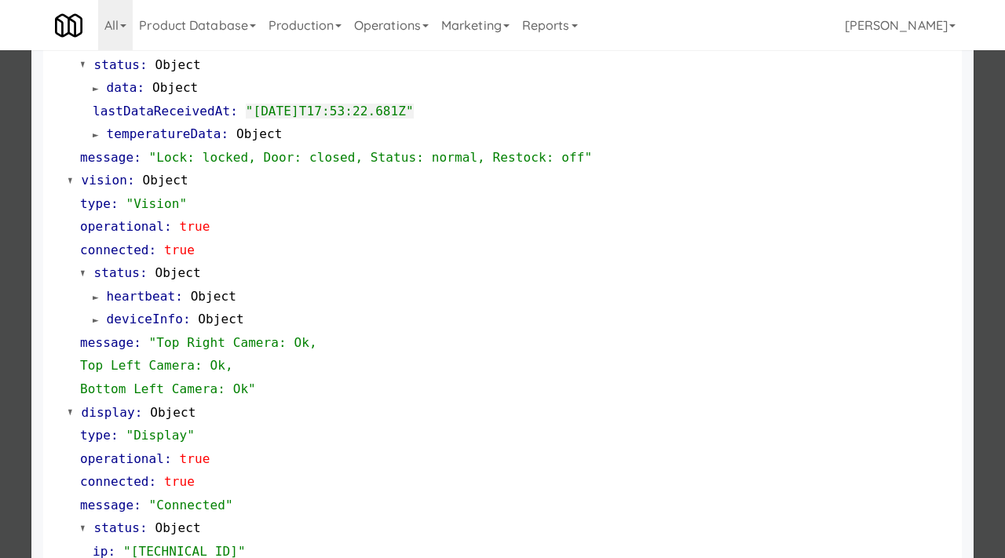
scroll to position [481, 0]
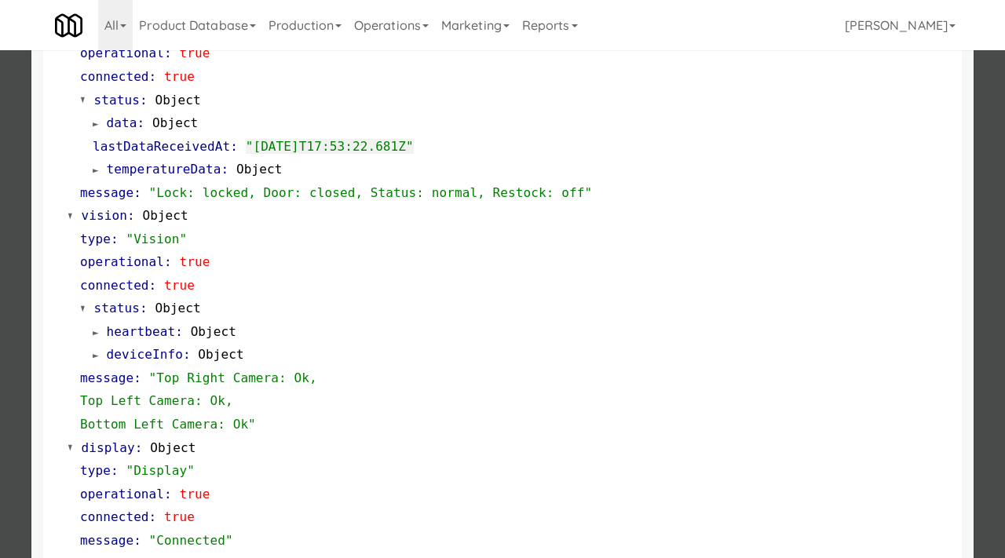
click at [8, 252] on div at bounding box center [502, 279] width 1005 height 558
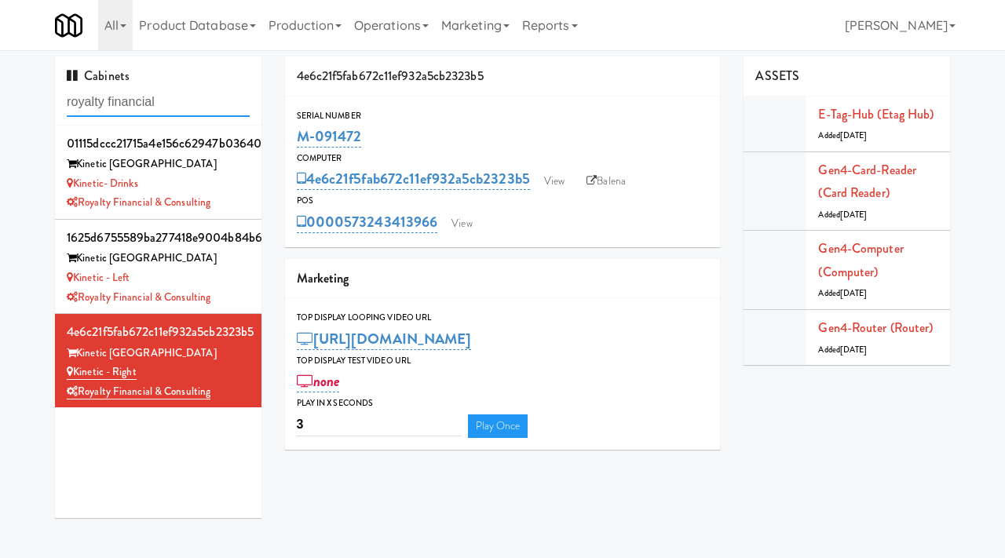
click at [163, 100] on input "royalty financial" at bounding box center [158, 102] width 183 height 29
type input "oasis"
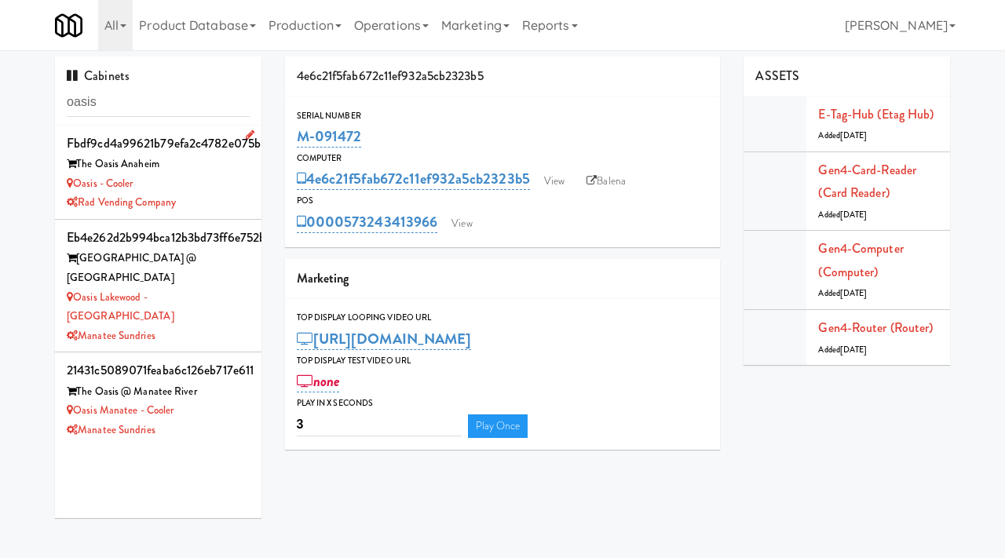
click at [204, 178] on div "Oasis - Cooler" at bounding box center [158, 184] width 183 height 20
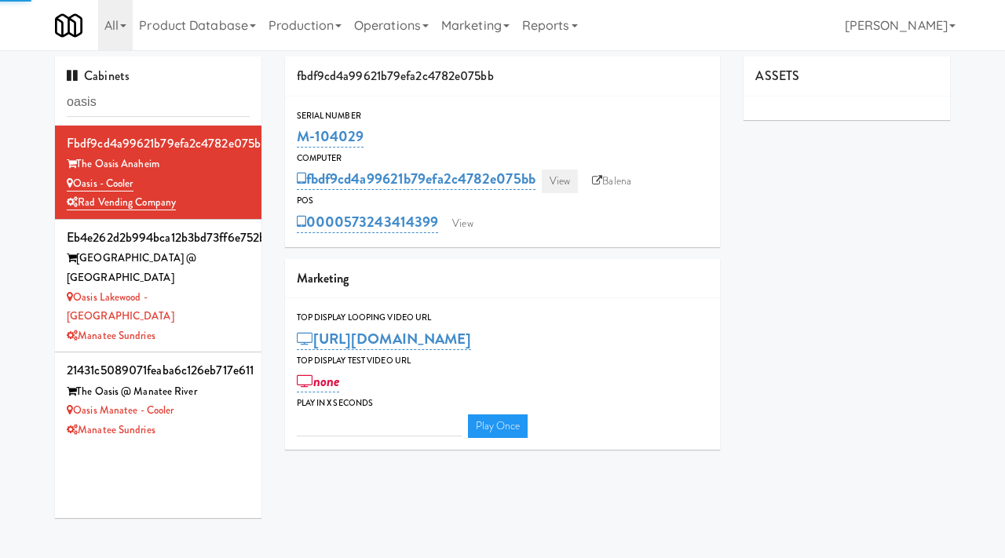
type input "3"
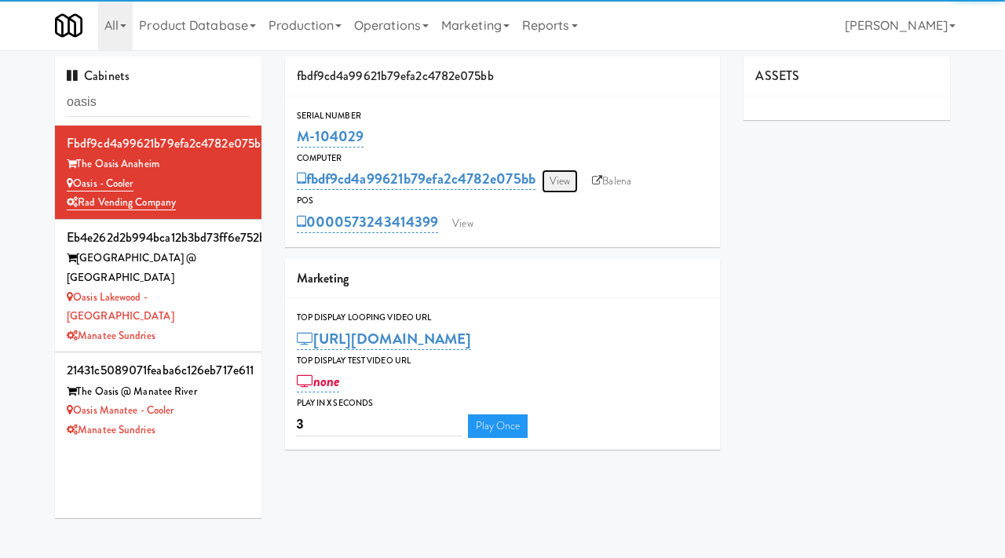
click at [568, 176] on link "View" at bounding box center [560, 182] width 36 height 24
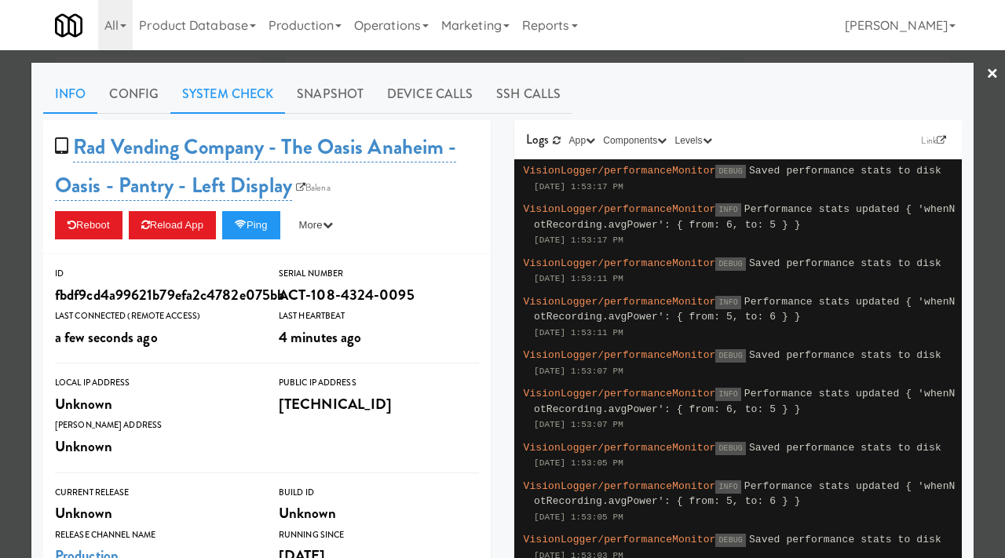
click at [237, 97] on link "System Check" at bounding box center [227, 94] width 115 height 39
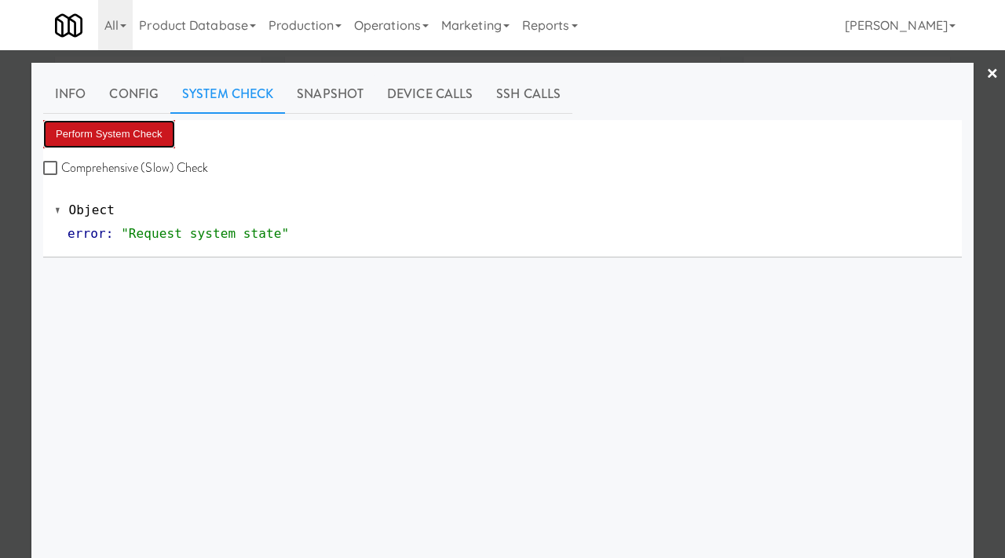
click at [130, 141] on button "Perform System Check" at bounding box center [109, 134] width 132 height 28
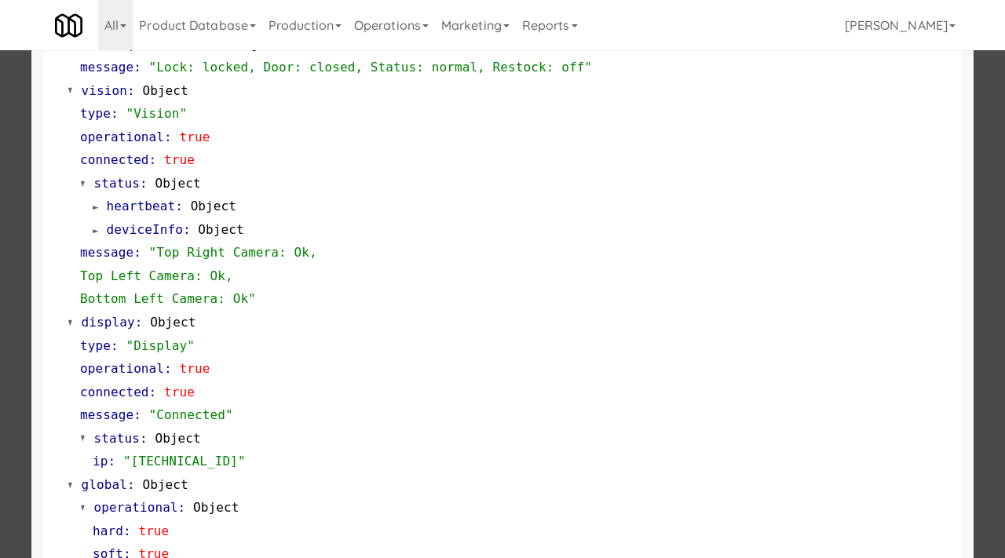
scroll to position [661, 0]
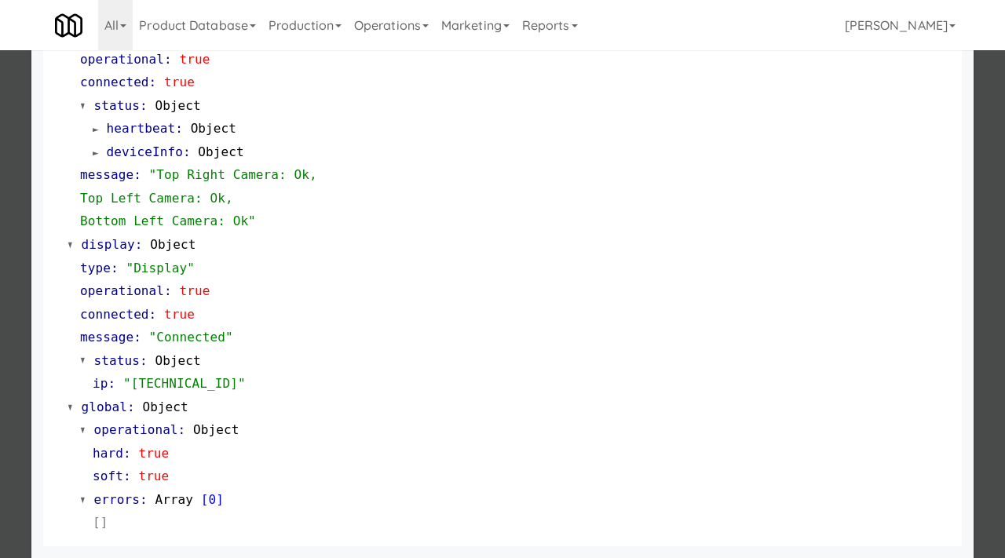
click at [13, 370] on div at bounding box center [502, 279] width 1005 height 558
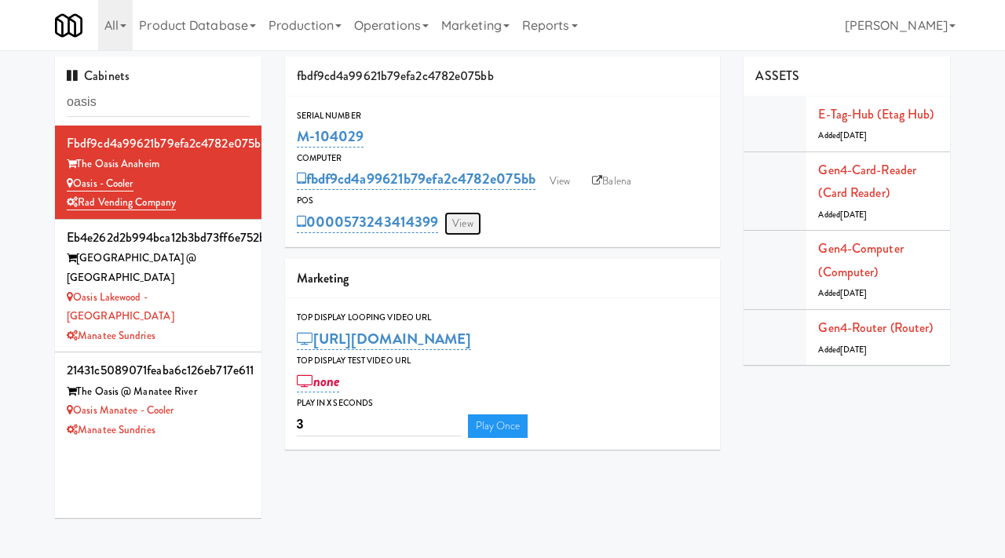
click at [473, 232] on link "View" at bounding box center [462, 224] width 36 height 24
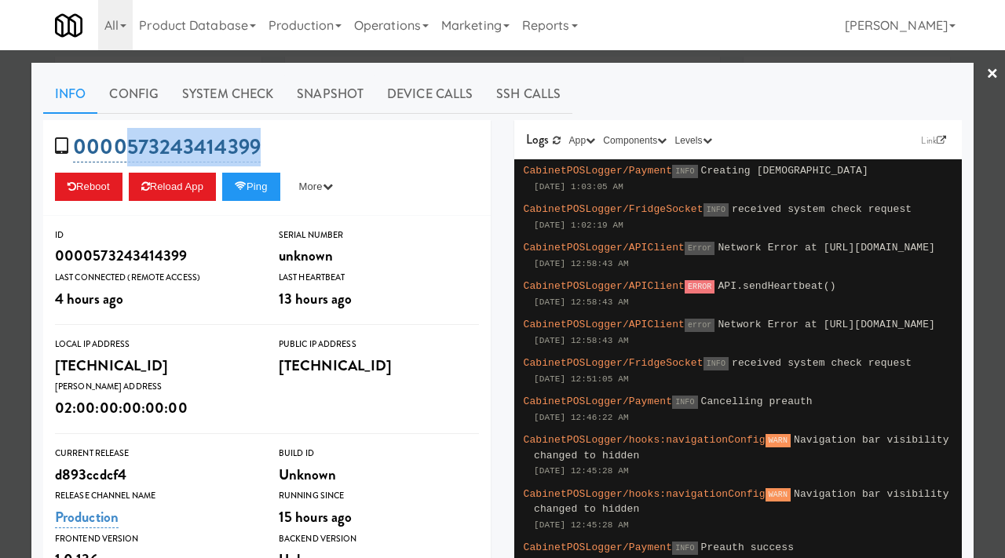
drag, startPoint x: 273, startPoint y: 148, endPoint x: 129, endPoint y: 147, distance: 144.4
click at [129, 147] on div "0000573243414399 Reboot Reload App Ping More Ping Server Restart Server Force R…" at bounding box center [266, 168] width 447 height 96
copy link "573243414399"
